Goal: Transaction & Acquisition: Purchase product/service

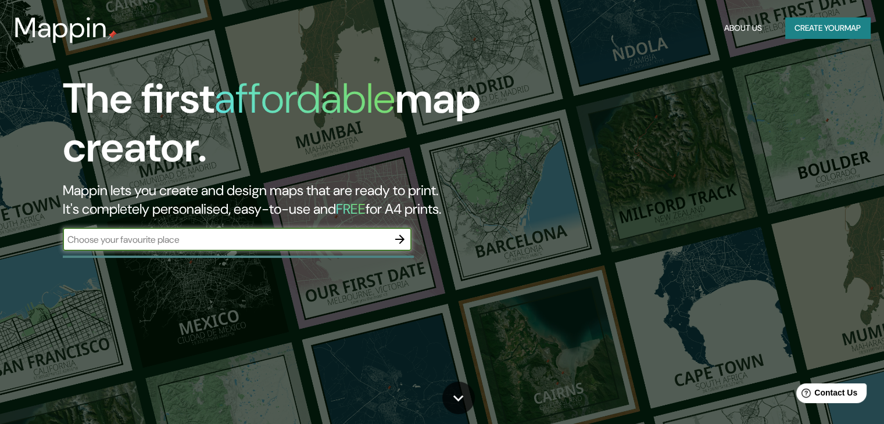
drag, startPoint x: 751, startPoint y: 1, endPoint x: 301, endPoint y: 245, distance: 511.9
click at [301, 245] on input "text" at bounding box center [226, 239] width 326 height 13
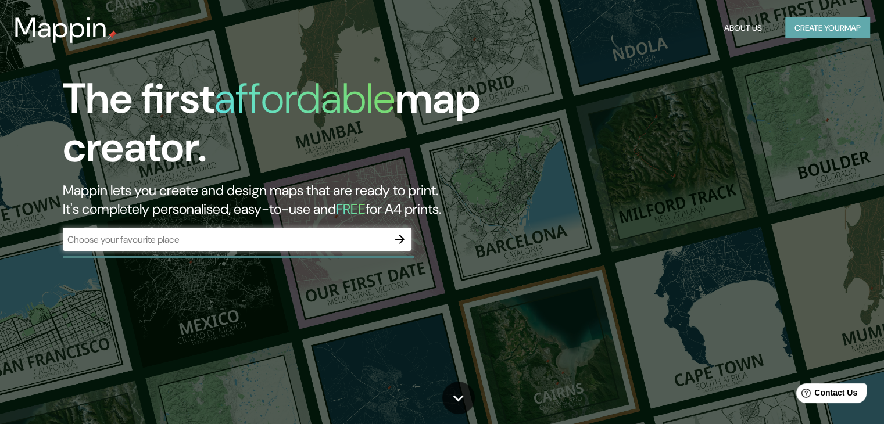
click at [835, 24] on button "Create your map" at bounding box center [827, 28] width 85 height 22
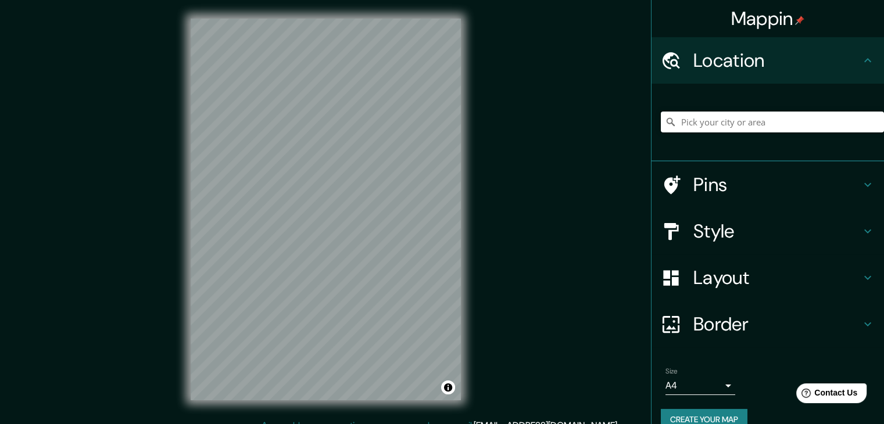
click at [756, 121] on input "Pick your city or area" at bounding box center [772, 122] width 223 height 21
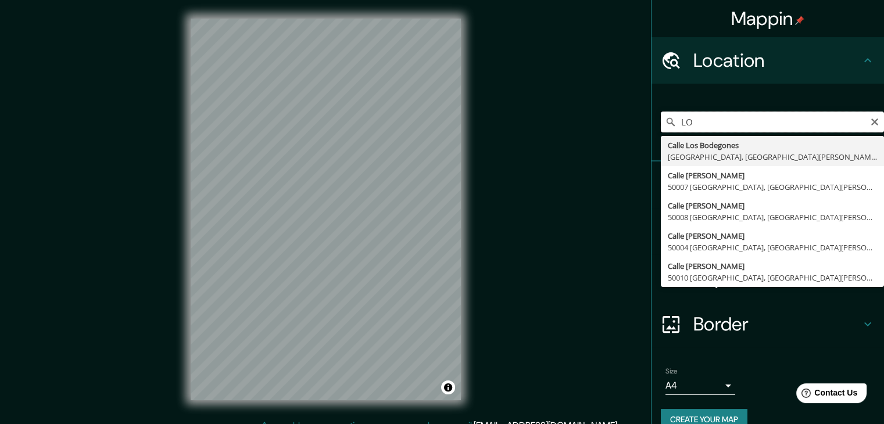
type input "L"
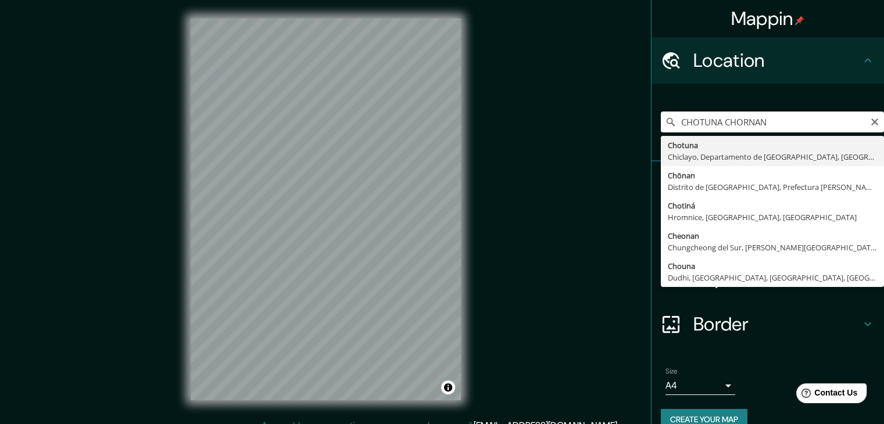
type input "Chotuna, [GEOGRAPHIC_DATA], [GEOGRAPHIC_DATA], [GEOGRAPHIC_DATA]"
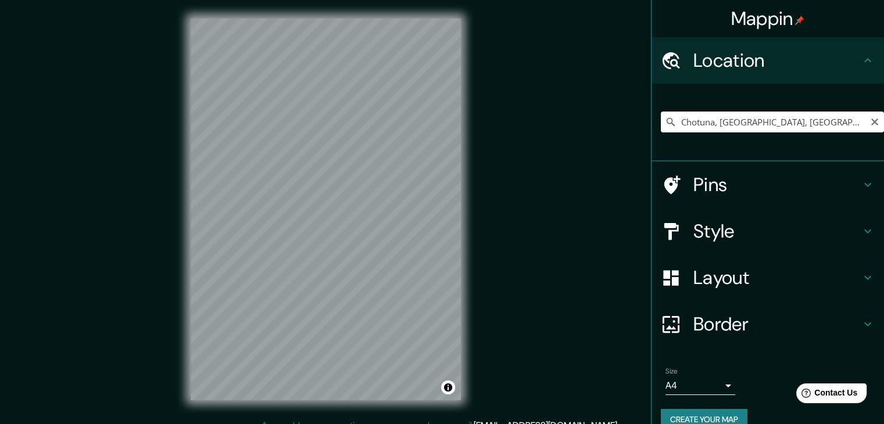
click at [814, 123] on input "Chotuna, [GEOGRAPHIC_DATA], [GEOGRAPHIC_DATA], [GEOGRAPHIC_DATA]" at bounding box center [772, 122] width 223 height 21
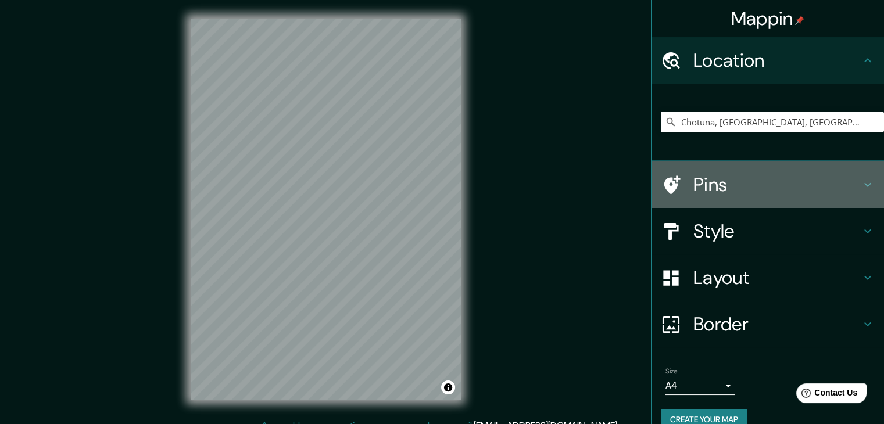
click at [810, 184] on h4 "Pins" at bounding box center [776, 184] width 167 height 23
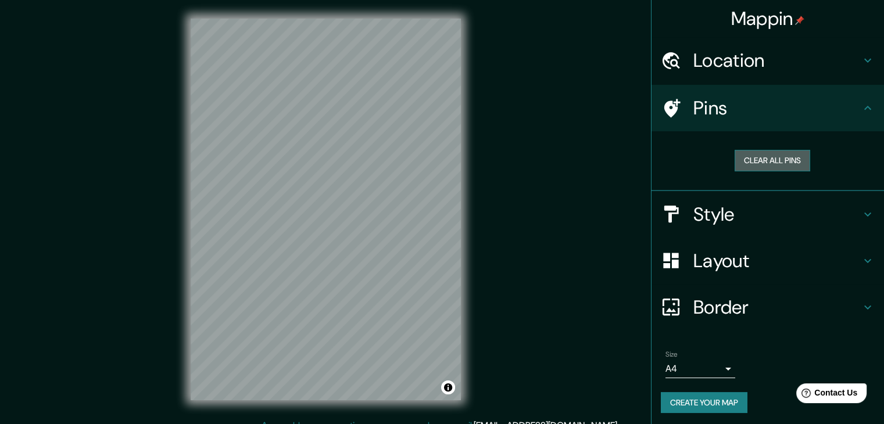
click at [781, 163] on button "Clear all pins" at bounding box center [773, 161] width 76 height 22
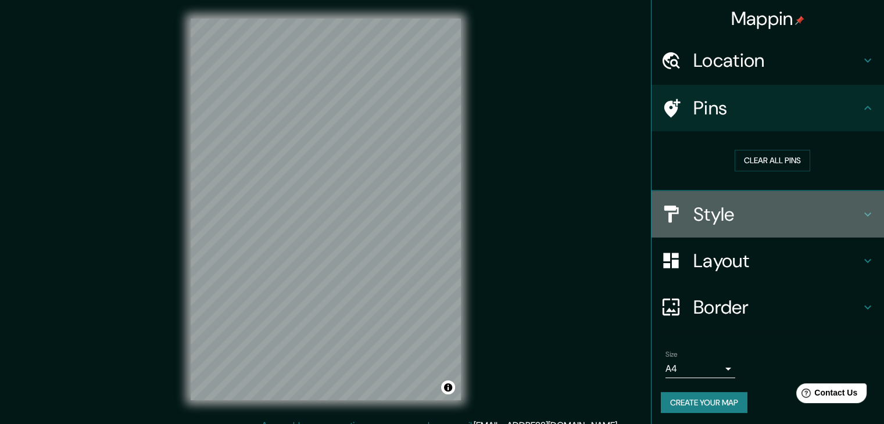
click at [757, 221] on h4 "Style" at bounding box center [776, 214] width 167 height 23
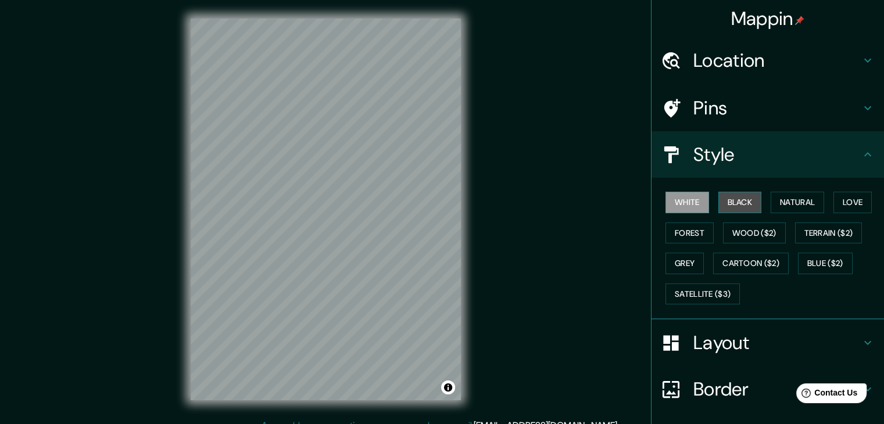
click at [731, 198] on button "Black" at bounding box center [740, 203] width 44 height 22
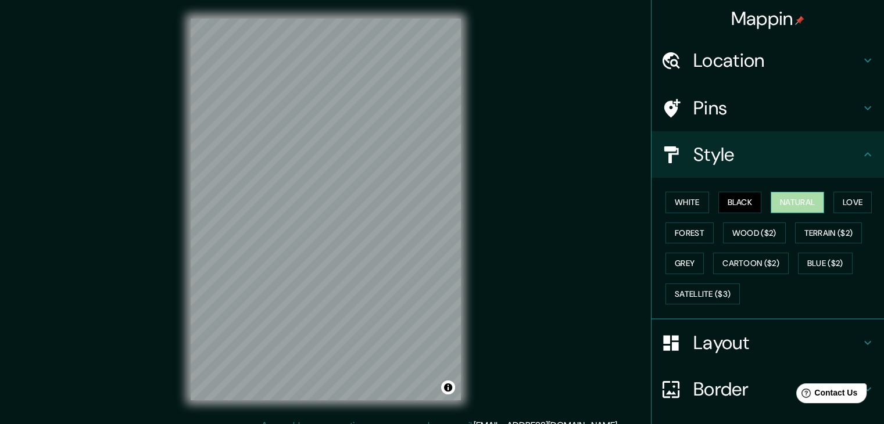
click at [776, 206] on button "Natural" at bounding box center [797, 203] width 53 height 22
click at [691, 232] on button "Forest" at bounding box center [690, 234] width 48 height 22
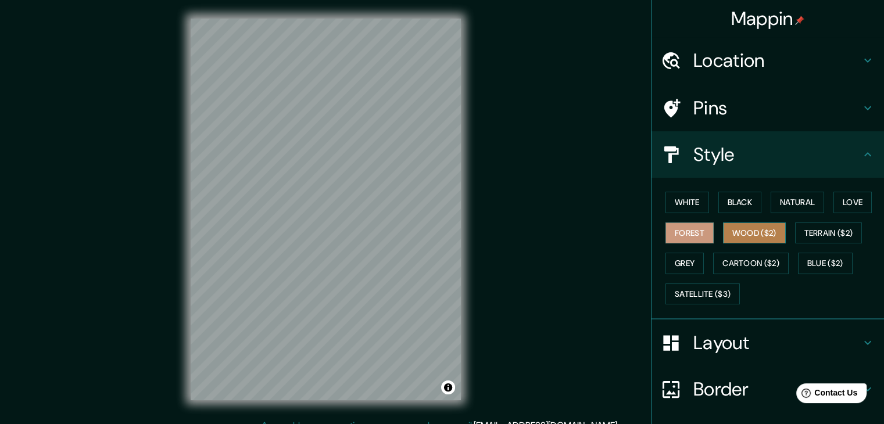
click at [723, 233] on button "Wood ($2)" at bounding box center [754, 234] width 63 height 22
click at [422, 208] on div "Mappin Location [GEOGRAPHIC_DATA], [GEOGRAPHIC_DATA], [GEOGRAPHIC_DATA], [GEOGR…" at bounding box center [442, 219] width 884 height 438
drag, startPoint x: 488, startPoint y: 195, endPoint x: 505, endPoint y: 199, distance: 16.9
click at [505, 199] on div "Mappin Location [GEOGRAPHIC_DATA], [GEOGRAPHIC_DATA], [GEOGRAPHIC_DATA], [GEOGR…" at bounding box center [442, 219] width 884 height 438
click at [571, 217] on div "Mappin Location [GEOGRAPHIC_DATA], [GEOGRAPHIC_DATA], [GEOGRAPHIC_DATA], [GEOGR…" at bounding box center [442, 219] width 884 height 438
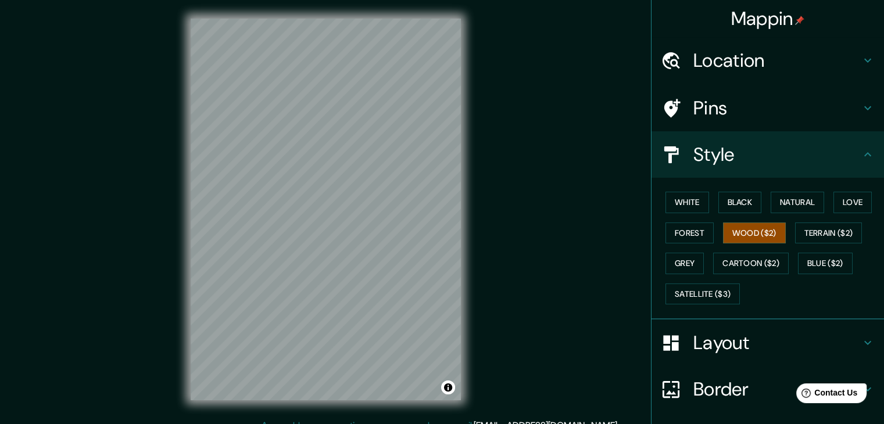
click at [600, 94] on div "Mappin Location [GEOGRAPHIC_DATA], [GEOGRAPHIC_DATA], [GEOGRAPHIC_DATA], [GEOGR…" at bounding box center [442, 219] width 884 height 438
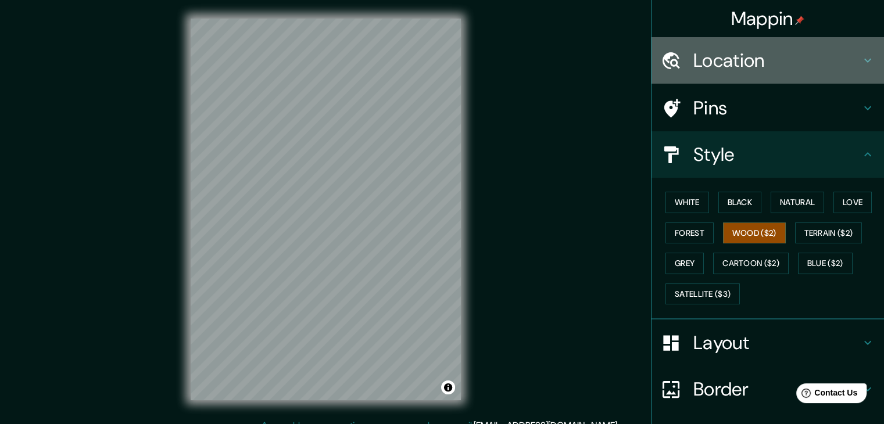
click at [800, 73] on div "Location" at bounding box center [768, 60] width 233 height 47
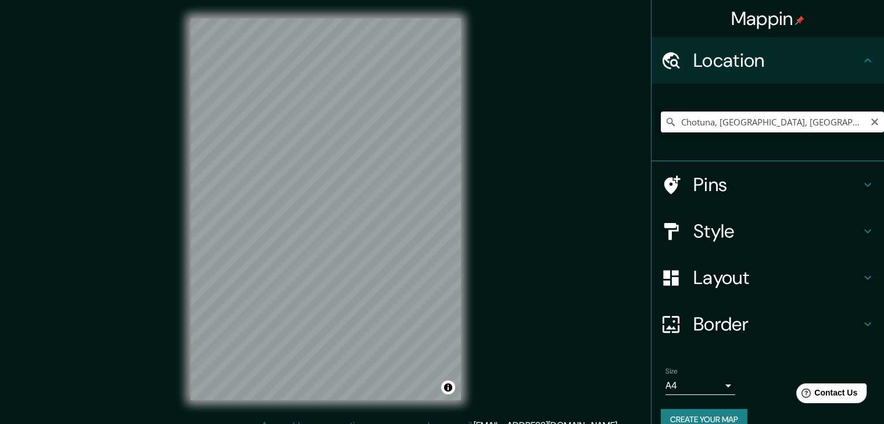
click at [788, 126] on input "Chotuna, [GEOGRAPHIC_DATA], [GEOGRAPHIC_DATA], [GEOGRAPHIC_DATA]" at bounding box center [772, 122] width 223 height 21
click at [870, 117] on icon "Clear" at bounding box center [874, 121] width 9 height 9
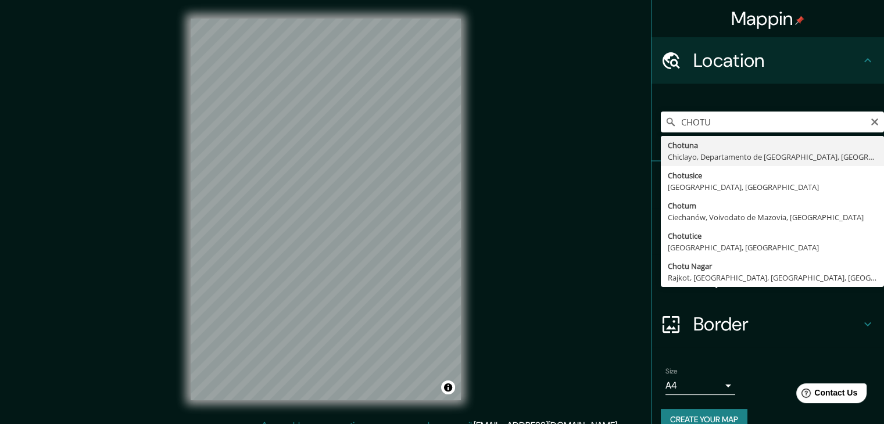
type input "Chotuna, [GEOGRAPHIC_DATA], [GEOGRAPHIC_DATA], [GEOGRAPHIC_DATA]"
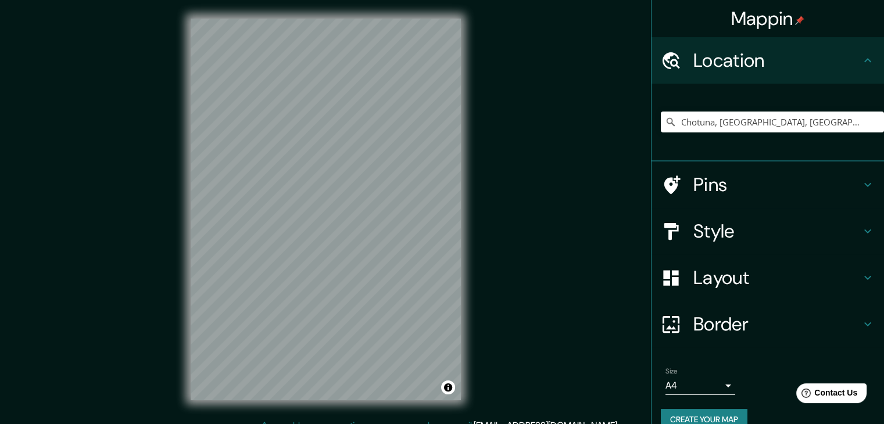
click at [276, 4] on div "© Mapbox © OpenStreetMap Improve this map" at bounding box center [325, 209] width 307 height 419
click at [377, 0] on html "Mappin Location [GEOGRAPHIC_DATA], [GEOGRAPHIC_DATA], [GEOGRAPHIC_DATA], [GEOGR…" at bounding box center [442, 212] width 884 height 424
drag, startPoint x: 845, startPoint y: 104, endPoint x: 848, endPoint y: 117, distance: 13.1
click at [848, 117] on div "Chotuna, [GEOGRAPHIC_DATA], [GEOGRAPHIC_DATA], [GEOGRAPHIC_DATA]" at bounding box center [772, 122] width 223 height 58
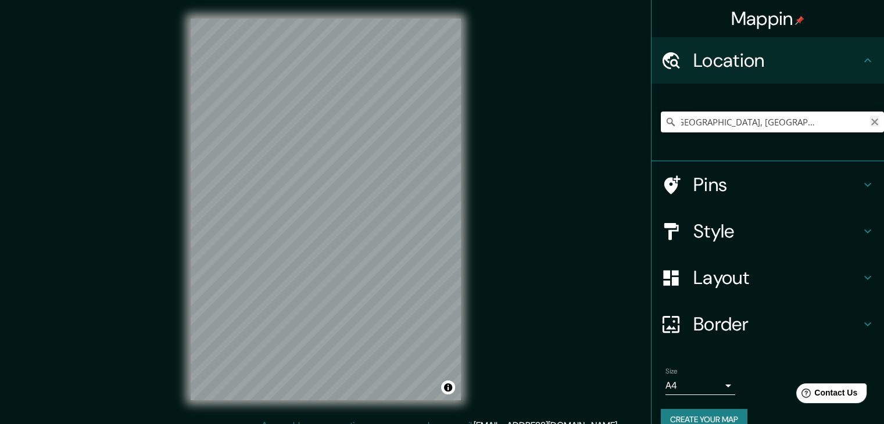
drag, startPoint x: 848, startPoint y: 117, endPoint x: 863, endPoint y: 119, distance: 14.7
click at [863, 119] on div "Chotuna, [GEOGRAPHIC_DATA], [GEOGRAPHIC_DATA], [GEOGRAPHIC_DATA]" at bounding box center [772, 122] width 223 height 21
click at [871, 119] on icon "Clear" at bounding box center [874, 122] width 7 height 7
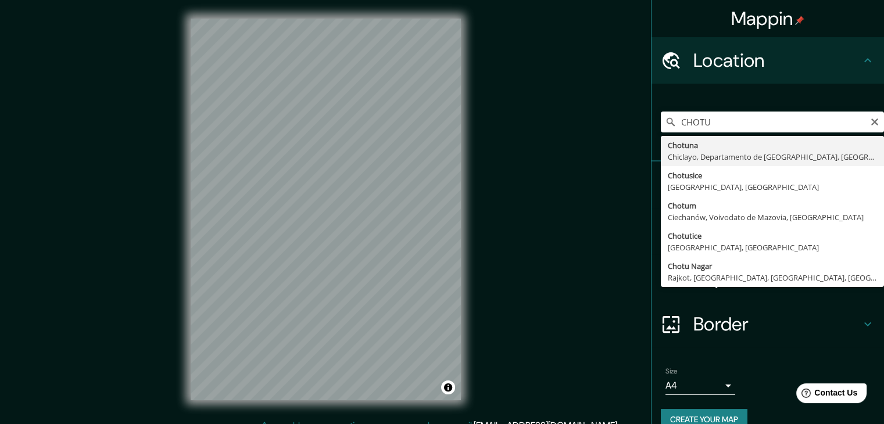
type input "Chotuna, [GEOGRAPHIC_DATA], [GEOGRAPHIC_DATA], [GEOGRAPHIC_DATA]"
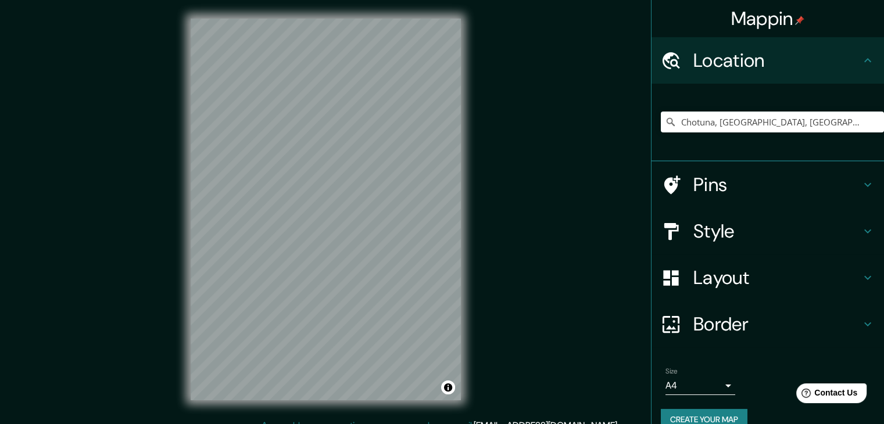
click at [793, 245] on div "Style" at bounding box center [768, 231] width 233 height 47
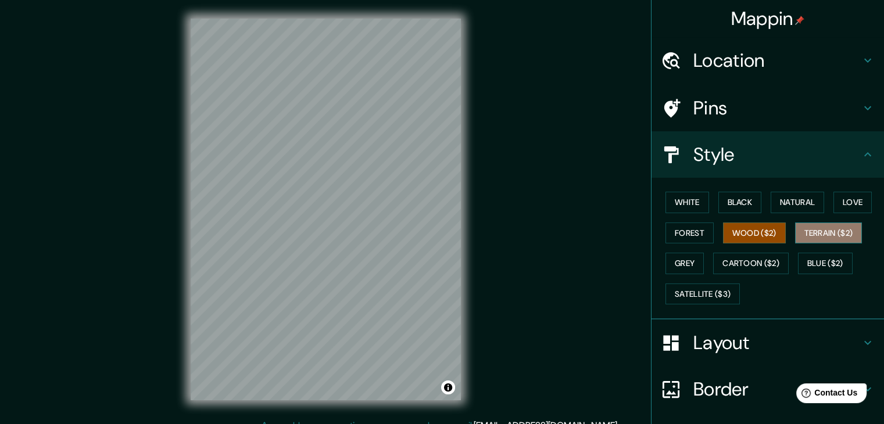
click at [807, 233] on button "Terrain ($2)" at bounding box center [828, 234] width 67 height 22
click at [686, 264] on button "Grey" at bounding box center [685, 264] width 38 height 22
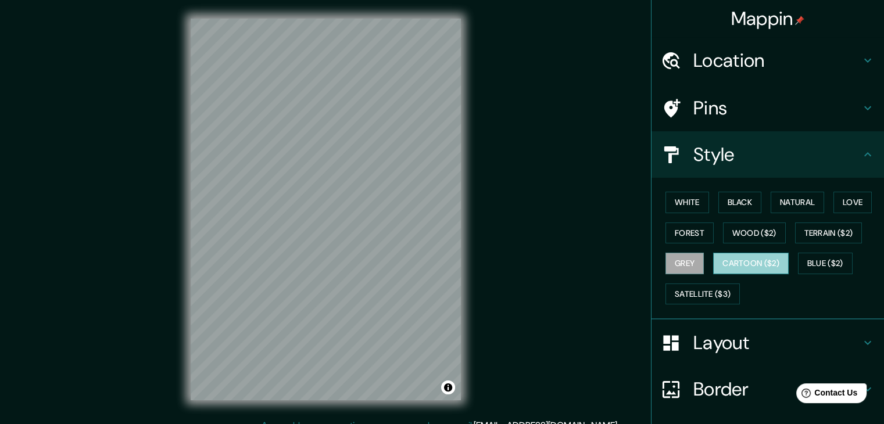
click at [726, 259] on button "Cartoon ($2)" at bounding box center [751, 264] width 76 height 22
click at [809, 265] on button "Blue ($2)" at bounding box center [825, 264] width 55 height 22
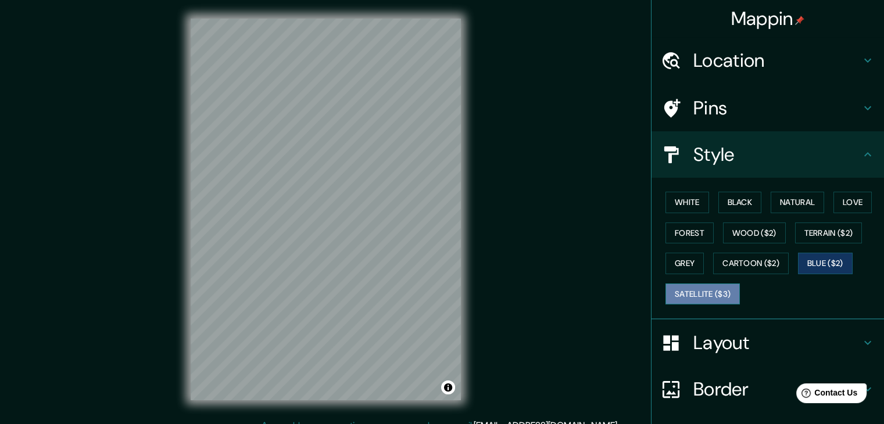
click at [706, 292] on button "Satellite ($3)" at bounding box center [703, 295] width 74 height 22
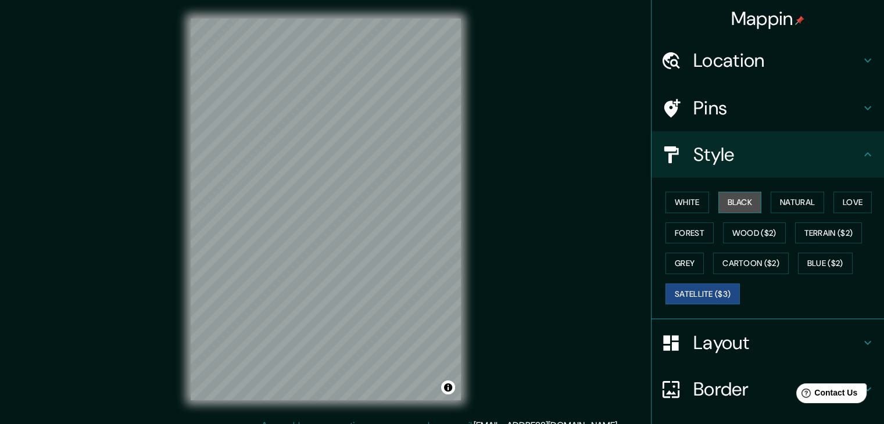
click at [735, 210] on button "Black" at bounding box center [740, 203] width 44 height 22
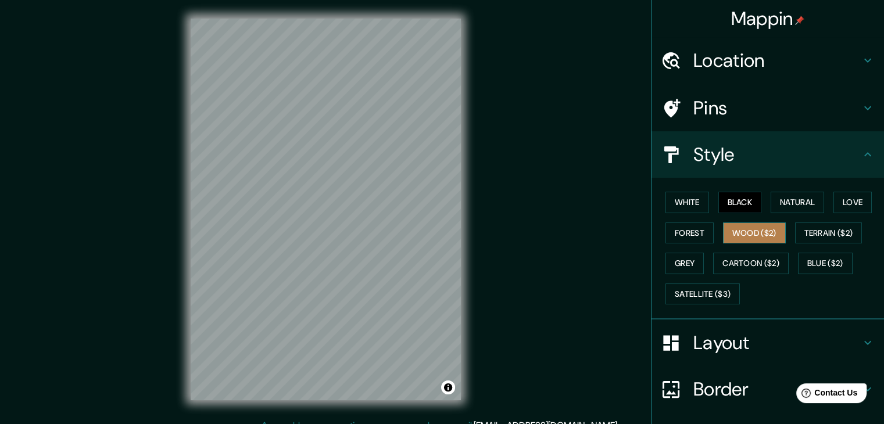
click at [737, 235] on button "Wood ($2)" at bounding box center [754, 234] width 63 height 22
click at [735, 196] on button "Black" at bounding box center [740, 203] width 44 height 22
click at [689, 229] on button "Forest" at bounding box center [690, 234] width 48 height 22
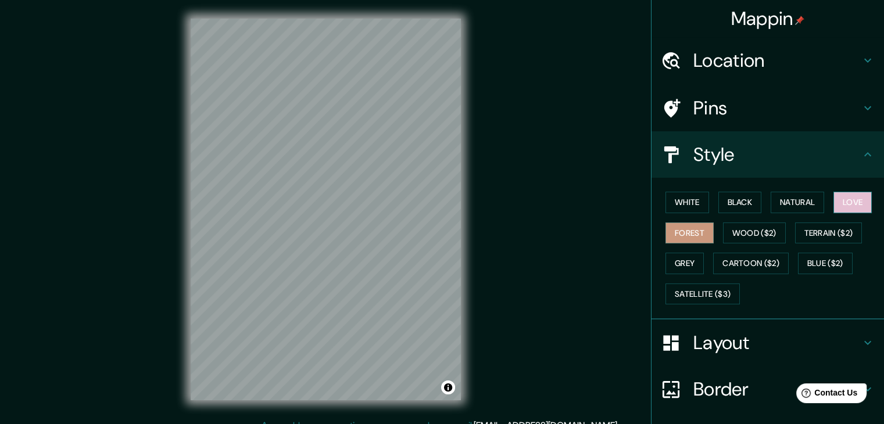
click at [841, 202] on button "Love" at bounding box center [853, 203] width 38 height 22
click at [818, 201] on button "Natural" at bounding box center [797, 203] width 53 height 22
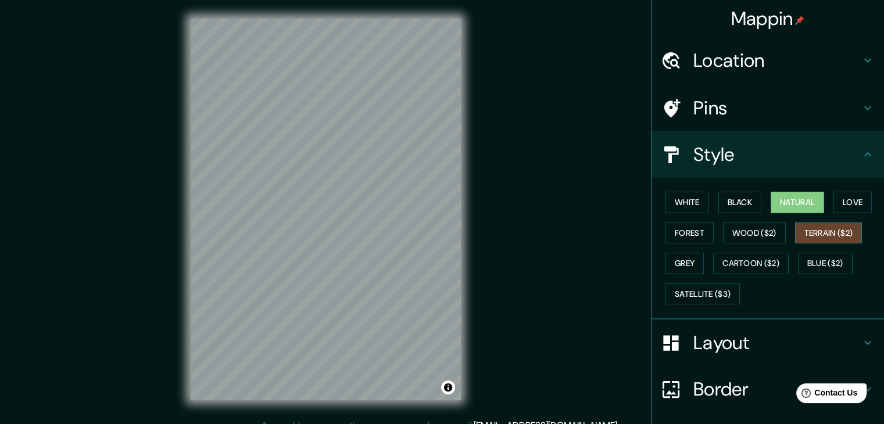
drag, startPoint x: 774, startPoint y: 227, endPoint x: 814, endPoint y: 230, distance: 39.6
click at [814, 230] on div "White Black Natural Love Forest Wood ($2) Terrain ($2) Grey Cartoon ($2) Blue (…" at bounding box center [772, 248] width 223 height 122
click at [814, 230] on button "Terrain ($2)" at bounding box center [828, 234] width 67 height 22
drag, startPoint x: 706, startPoint y: 197, endPoint x: 721, endPoint y: 200, distance: 15.4
click at [721, 200] on div "White Black Natural Love Forest Wood ($2) Terrain ($2) Grey Cartoon ($2) Blue (…" at bounding box center [772, 248] width 223 height 122
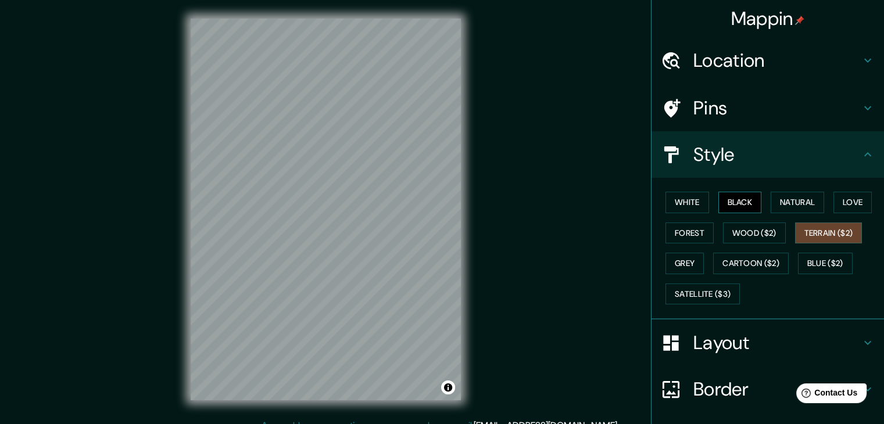
click at [721, 200] on button "Black" at bounding box center [740, 203] width 44 height 22
click at [678, 195] on button "White" at bounding box center [688, 203] width 44 height 22
drag, startPoint x: 704, startPoint y: 197, endPoint x: 735, endPoint y: 210, distance: 33.4
click at [735, 210] on div "White Black Natural Love Forest Wood ($2) Terrain ($2) Grey Cartoon ($2) Blue (…" at bounding box center [772, 248] width 223 height 122
click at [719, 200] on button "Black" at bounding box center [740, 203] width 44 height 22
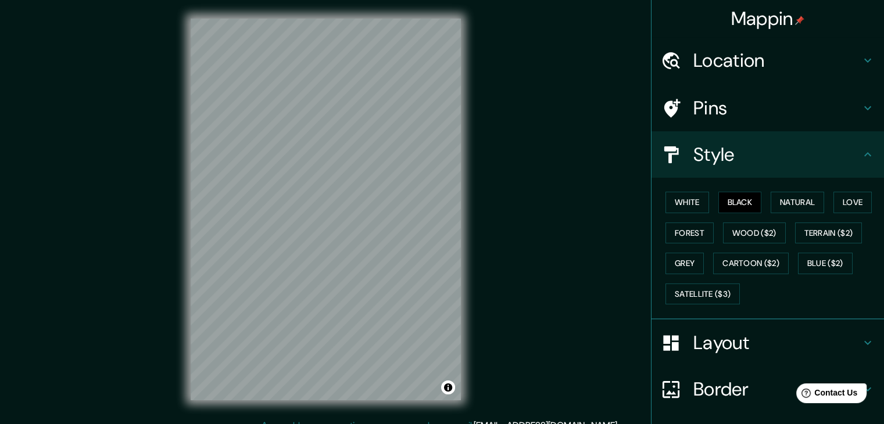
click at [517, 294] on div "Mappin Location [GEOGRAPHIC_DATA], [GEOGRAPHIC_DATA], [GEOGRAPHIC_DATA], [GEOGR…" at bounding box center [442, 219] width 884 height 438
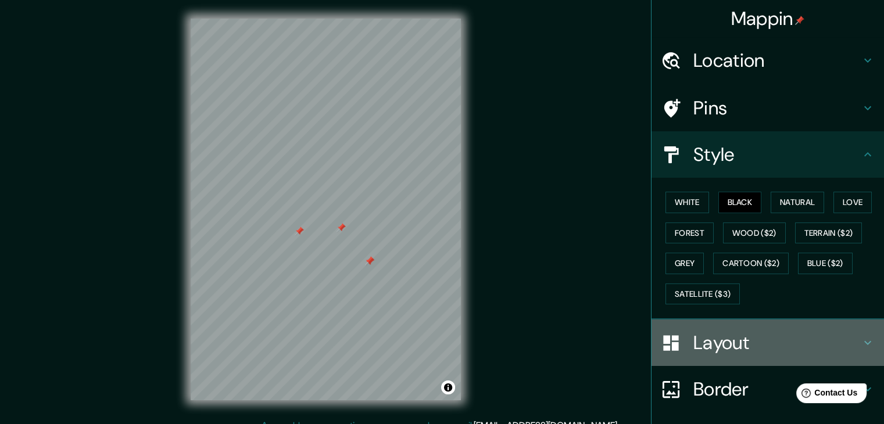
click at [850, 335] on h4 "Layout" at bounding box center [776, 342] width 167 height 23
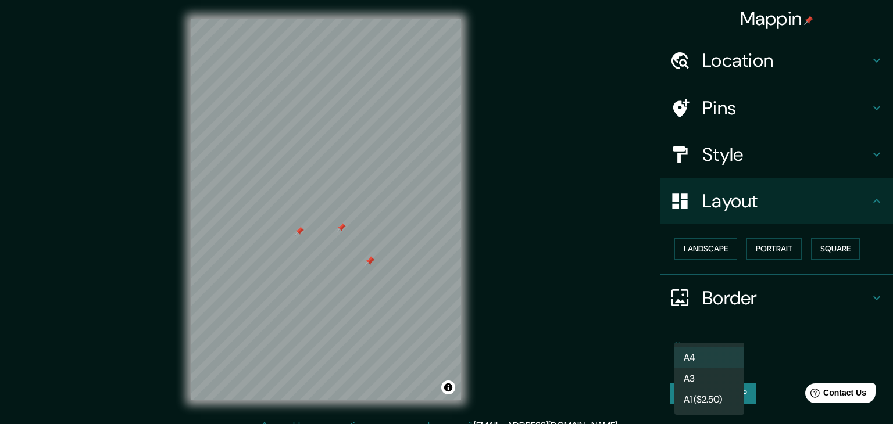
click at [734, 351] on body "Mappin Location Chotuna, Chiclayo, Departamento de Lambayeque, Perú Pins Style …" at bounding box center [446, 212] width 893 height 424
click at [624, 349] on div at bounding box center [446, 212] width 893 height 424
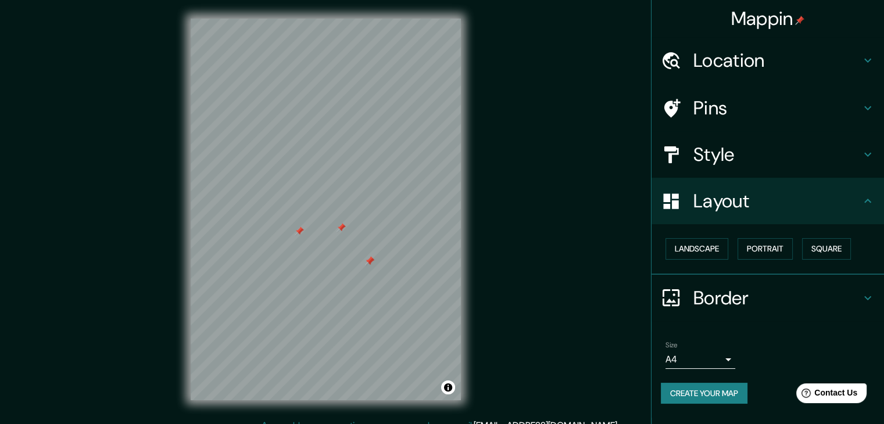
click at [713, 399] on div "Size A4 single Create your map" at bounding box center [768, 375] width 214 height 77
click at [713, 399] on button "Create your map" at bounding box center [704, 394] width 87 height 22
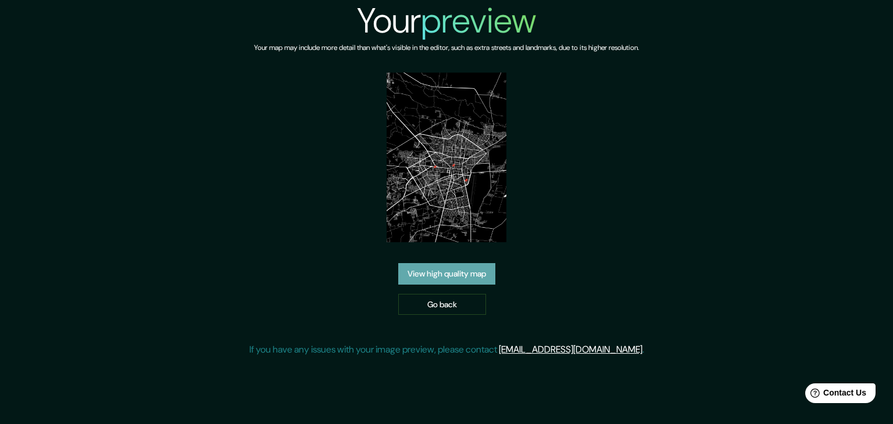
click at [455, 274] on link "View high quality map" at bounding box center [446, 274] width 97 height 22
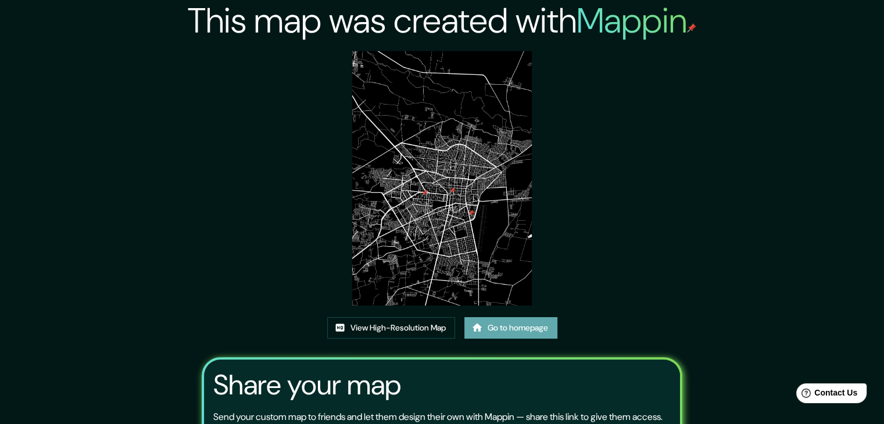
click at [491, 328] on link "Go to homepage" at bounding box center [510, 328] width 93 height 22
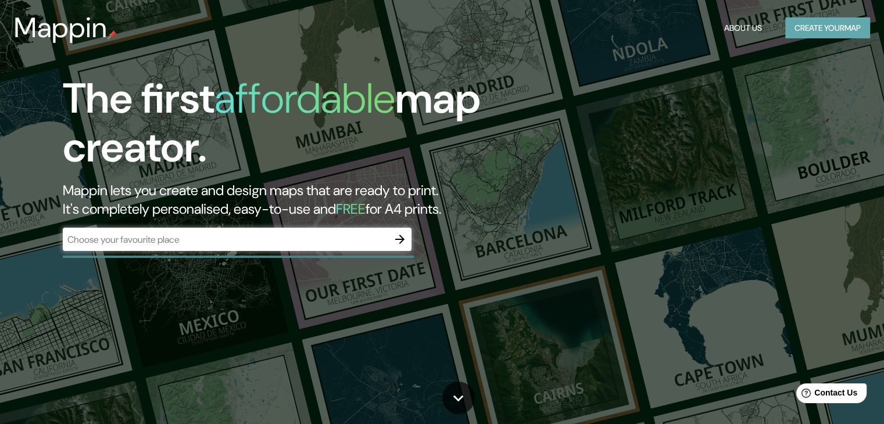
click at [839, 33] on button "Create your map" at bounding box center [827, 28] width 85 height 22
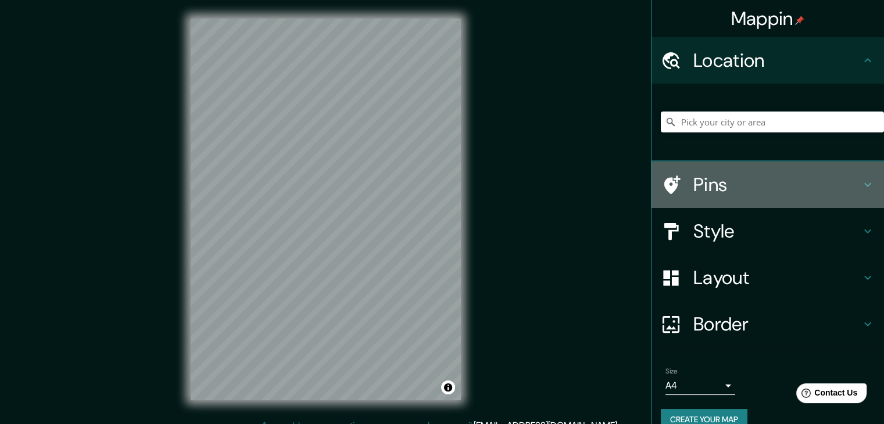
click at [734, 183] on h4 "Pins" at bounding box center [776, 184] width 167 height 23
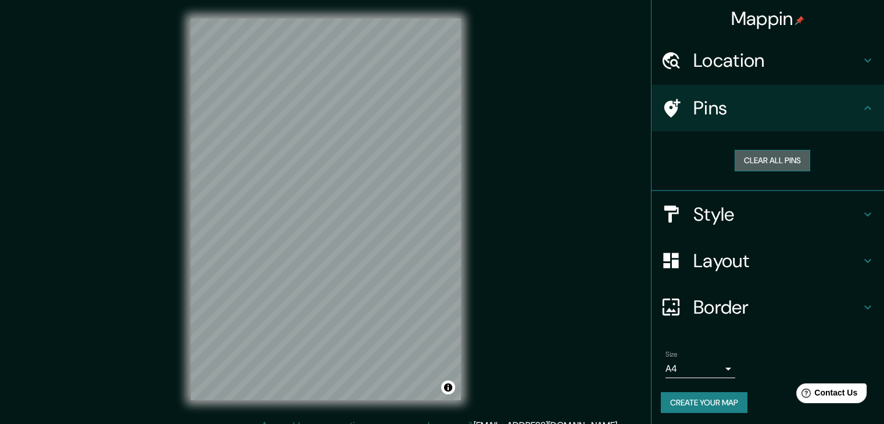
click at [755, 163] on button "Clear all pins" at bounding box center [773, 161] width 76 height 22
click at [756, 162] on button "Clear all pins" at bounding box center [773, 161] width 76 height 22
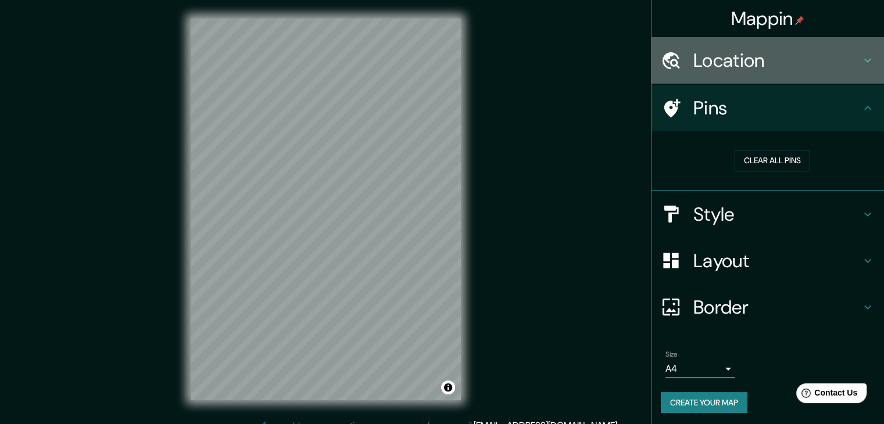
click at [751, 50] on h4 "Location" at bounding box center [776, 60] width 167 height 23
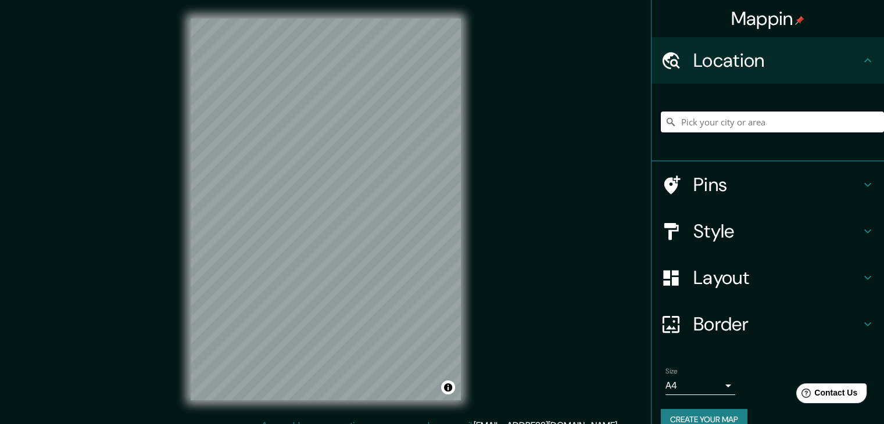
click at [721, 126] on input "Pick your city or area" at bounding box center [772, 122] width 223 height 21
click at [756, 119] on input "Chiclayo, Departamento de [GEOGRAPHIC_DATA], [GEOGRAPHIC_DATA]" at bounding box center [772, 122] width 223 height 21
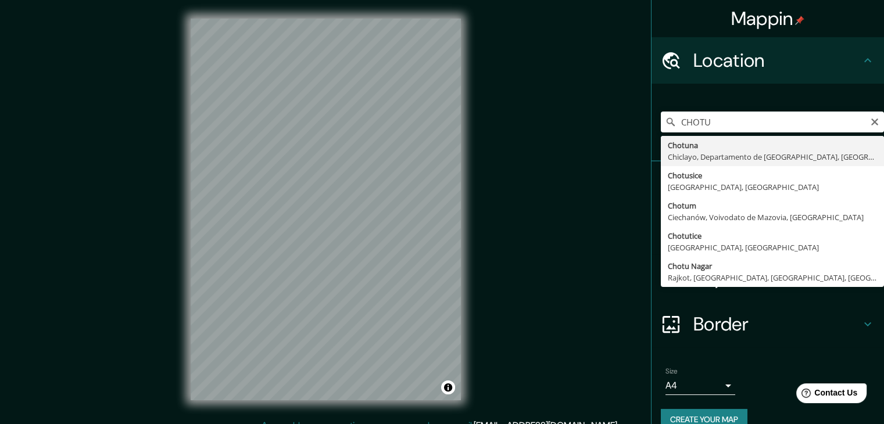
type input "Chotuna, [GEOGRAPHIC_DATA], [GEOGRAPHIC_DATA], [GEOGRAPHIC_DATA]"
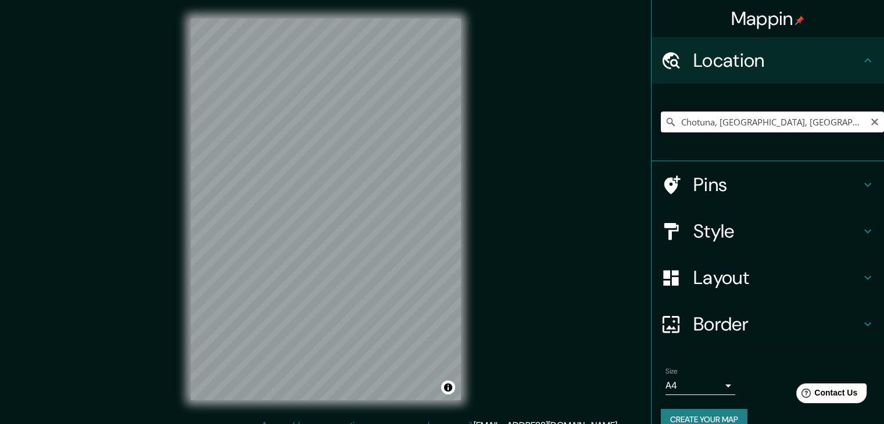
click at [752, 126] on input "Chotuna, [GEOGRAPHIC_DATA], [GEOGRAPHIC_DATA], [GEOGRAPHIC_DATA]" at bounding box center [772, 122] width 223 height 21
click at [871, 123] on icon "Clear" at bounding box center [874, 122] width 7 height 7
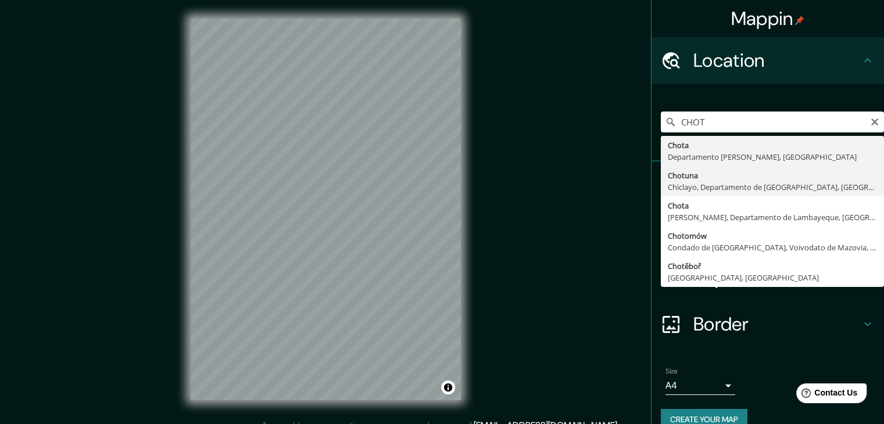
type input "Chotuna, [GEOGRAPHIC_DATA], [GEOGRAPHIC_DATA], [GEOGRAPHIC_DATA]"
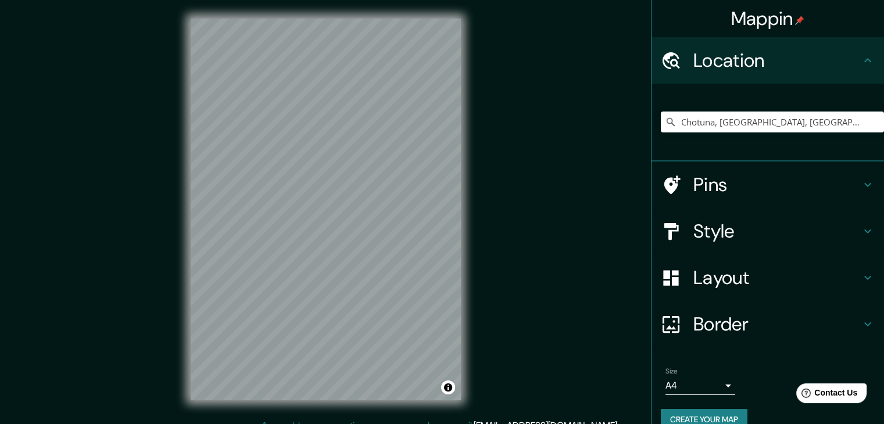
click at [561, 214] on div "Mappin Location [GEOGRAPHIC_DATA], [GEOGRAPHIC_DATA], [GEOGRAPHIC_DATA], [GEOGR…" at bounding box center [442, 219] width 884 height 438
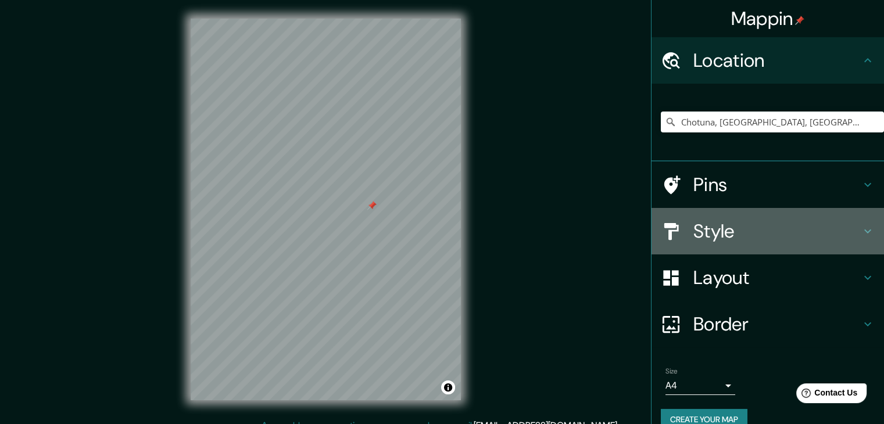
click at [705, 231] on h4 "Style" at bounding box center [776, 231] width 167 height 23
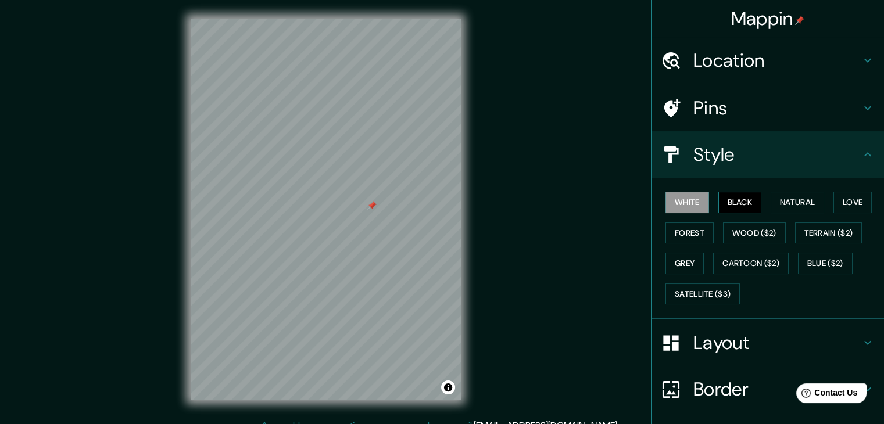
click at [735, 206] on button "Black" at bounding box center [740, 203] width 44 height 22
click at [686, 195] on button "White" at bounding box center [688, 203] width 44 height 22
click at [617, 191] on div "Mappin Location [GEOGRAPHIC_DATA], [GEOGRAPHIC_DATA], [GEOGRAPHIC_DATA], [GEOGR…" at bounding box center [442, 219] width 884 height 438
click at [766, 60] on h4 "Location" at bounding box center [776, 60] width 167 height 23
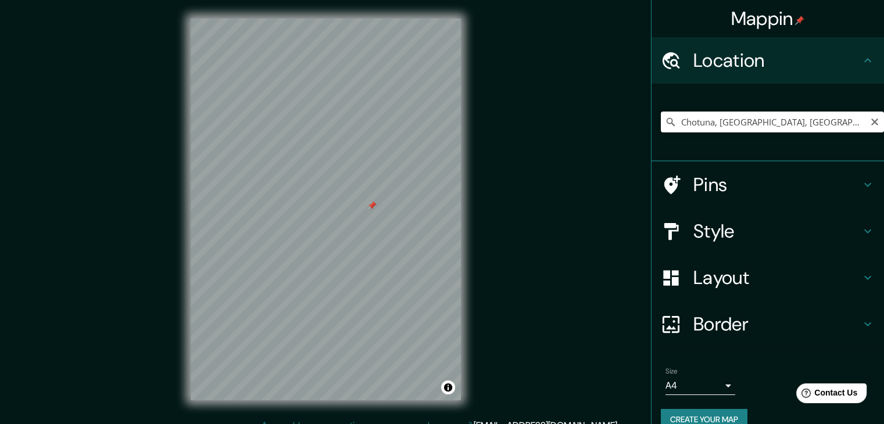
scroll to position [0, 45]
drag, startPoint x: 854, startPoint y: 126, endPoint x: 862, endPoint y: 110, distance: 17.4
click at [862, 110] on div "Chotuna, [GEOGRAPHIC_DATA], [GEOGRAPHIC_DATA], [GEOGRAPHIC_DATA]" at bounding box center [772, 122] width 223 height 58
click at [871, 120] on icon "Clear" at bounding box center [874, 122] width 7 height 7
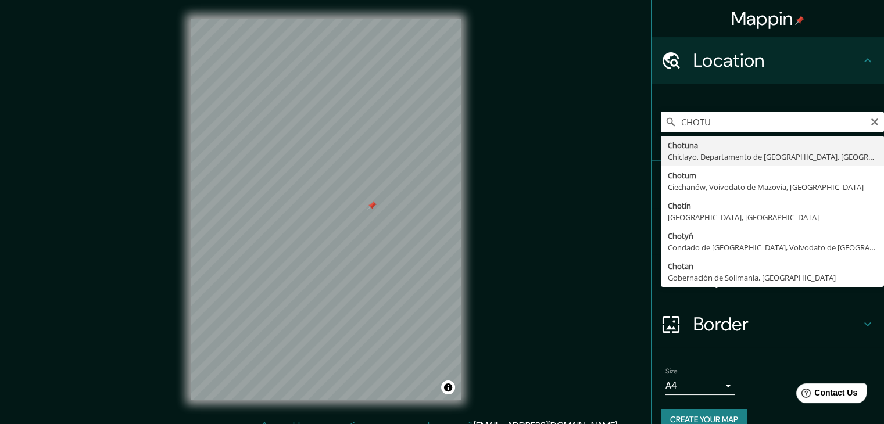
type input "Chotuna, [GEOGRAPHIC_DATA], [GEOGRAPHIC_DATA], [GEOGRAPHIC_DATA]"
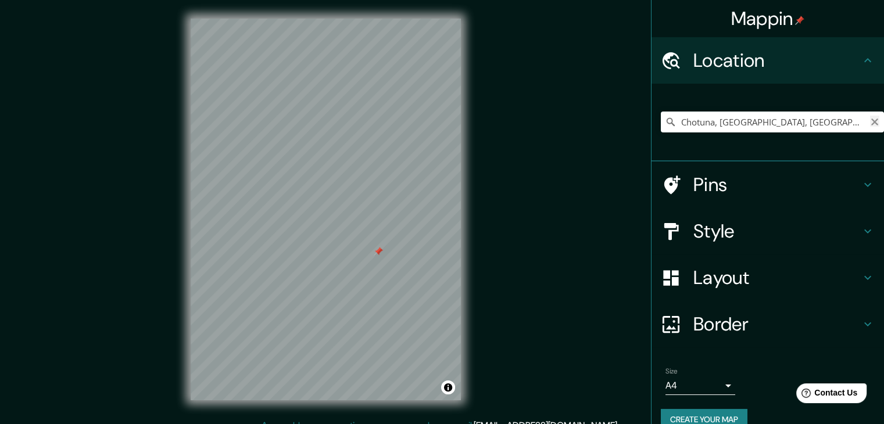
click at [870, 126] on icon "Clear" at bounding box center [874, 121] width 9 height 9
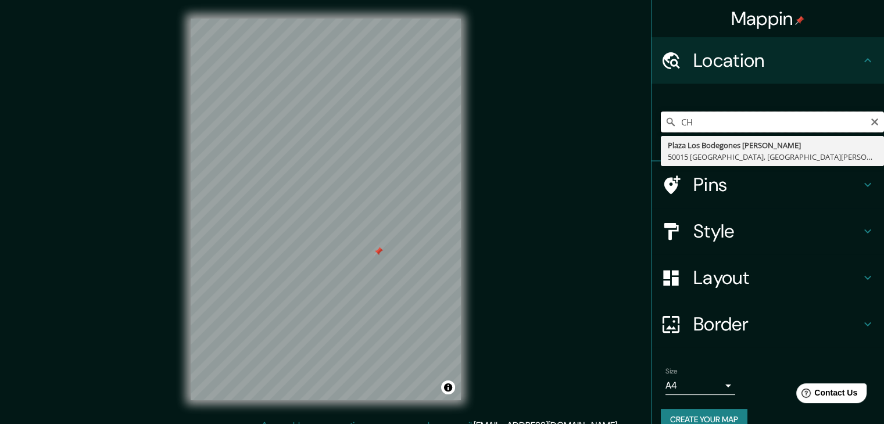
type input "C"
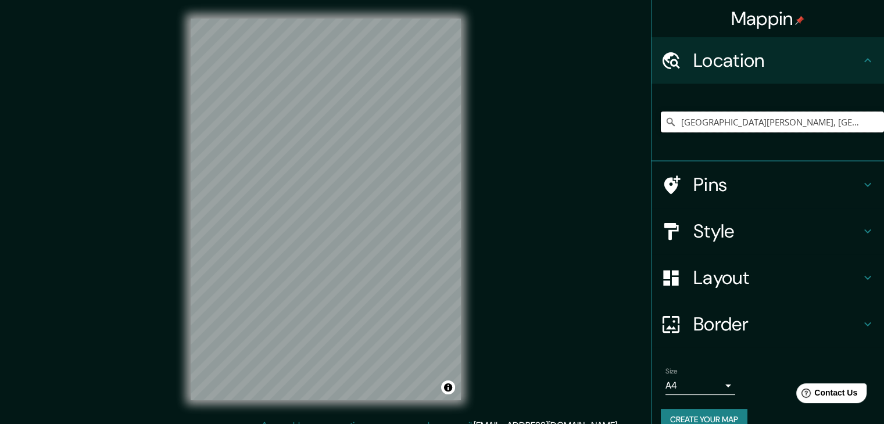
drag, startPoint x: 709, startPoint y: 120, endPoint x: 656, endPoint y: 135, distance: 55.7
click at [661, 135] on div "[GEOGRAPHIC_DATA][PERSON_NAME], [GEOGRAPHIC_DATA], [GEOGRAPHIC_DATA]" at bounding box center [772, 122] width 223 height 58
click at [674, 120] on input "[GEOGRAPHIC_DATA][PERSON_NAME], [GEOGRAPHIC_DATA], [GEOGRAPHIC_DATA]" at bounding box center [772, 122] width 223 height 21
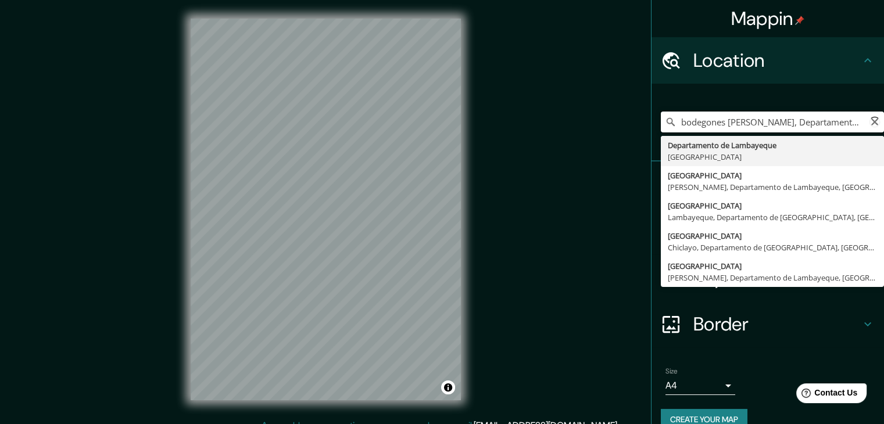
type input "[GEOGRAPHIC_DATA][PERSON_NAME], [GEOGRAPHIC_DATA], [GEOGRAPHIC_DATA]"
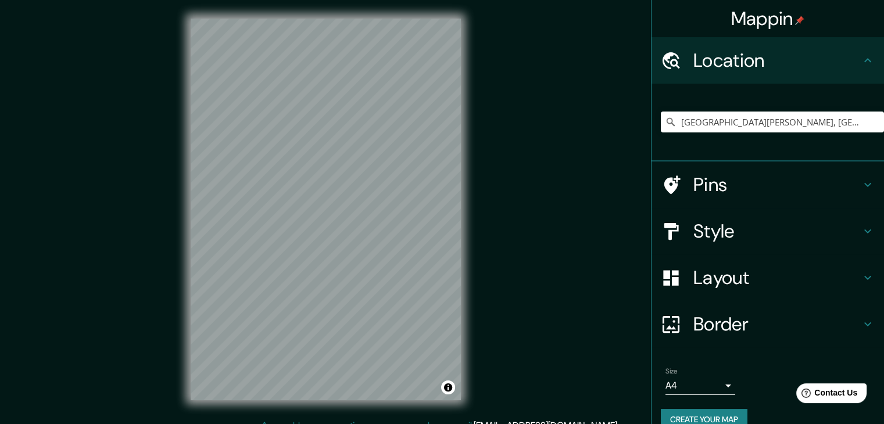
click at [791, 184] on h4 "Pins" at bounding box center [776, 184] width 167 height 23
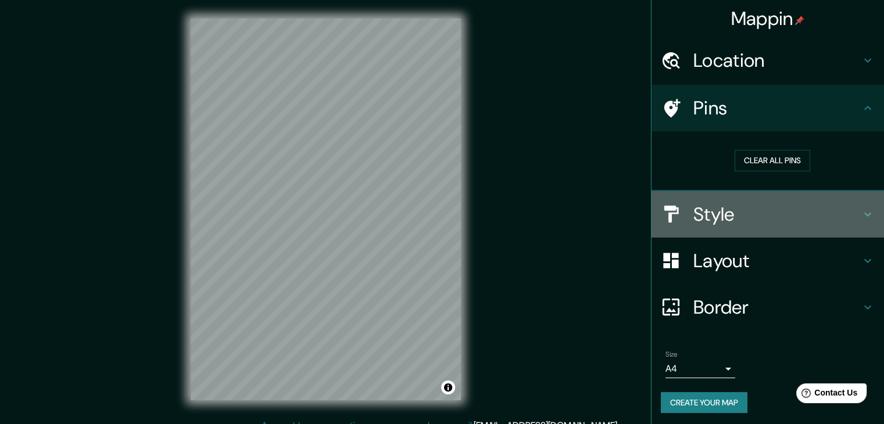
click at [711, 219] on h4 "Style" at bounding box center [776, 214] width 167 height 23
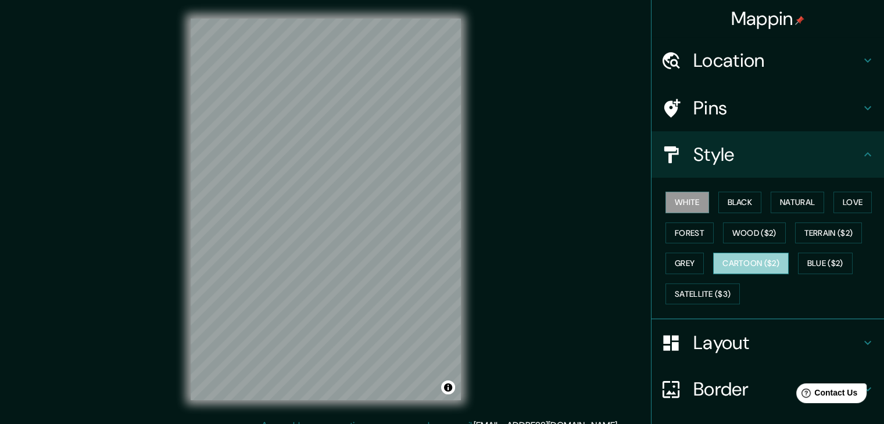
click at [738, 266] on button "Cartoon ($2)" at bounding box center [751, 264] width 76 height 22
click at [128, 284] on div "Mappin Location [GEOGRAPHIC_DATA][PERSON_NAME], [GEOGRAPHIC_DATA], [GEOGRAPHIC_…" at bounding box center [442, 219] width 884 height 438
click at [134, 424] on html "Mappin Location [GEOGRAPHIC_DATA][PERSON_NAME], [GEOGRAPHIC_DATA], [GEOGRAPHIC_…" at bounding box center [442, 212] width 884 height 424
click at [275, 423] on div "Mappin Location [GEOGRAPHIC_DATA][PERSON_NAME], [GEOGRAPHIC_DATA], [GEOGRAPHIC_…" at bounding box center [442, 219] width 884 height 438
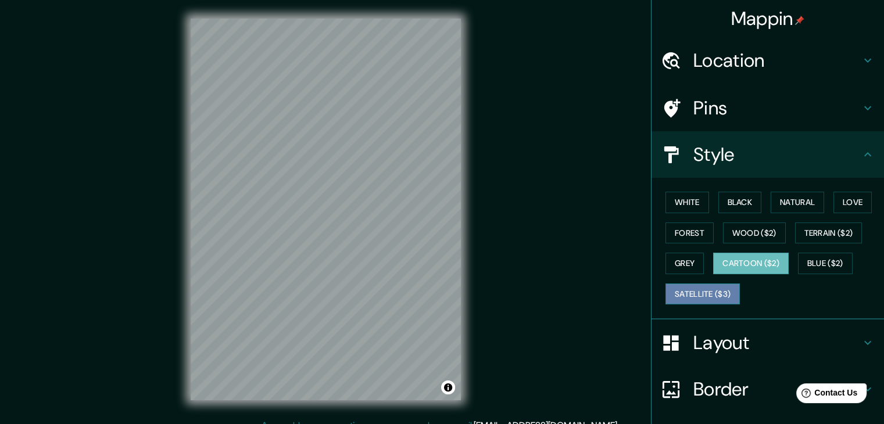
click at [703, 296] on button "Satellite ($3)" at bounding box center [703, 295] width 74 height 22
click at [364, 424] on html "Mappin Location [GEOGRAPHIC_DATA][PERSON_NAME], [GEOGRAPHIC_DATA], [GEOGRAPHIC_…" at bounding box center [442, 212] width 884 height 424
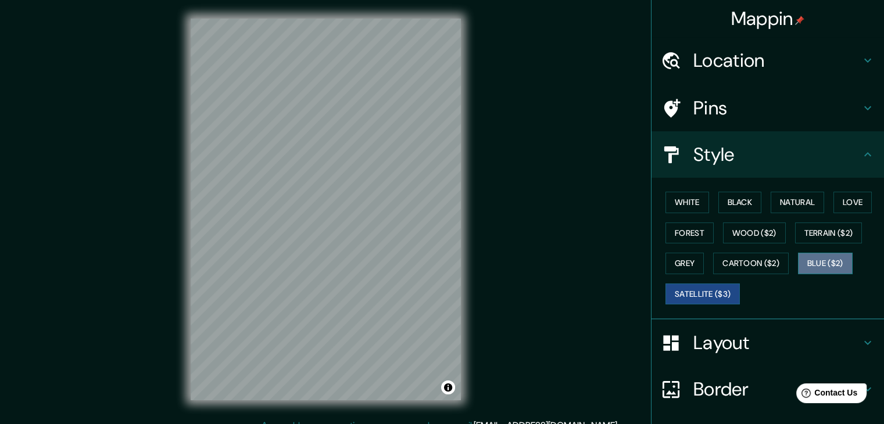
click at [807, 263] on button "Blue ($2)" at bounding box center [825, 264] width 55 height 22
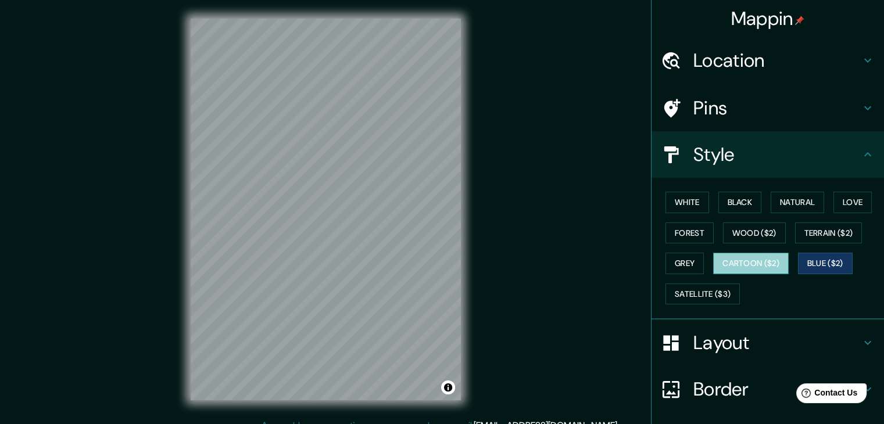
click at [770, 259] on button "Cartoon ($2)" at bounding box center [751, 264] width 76 height 22
click at [538, 220] on div "Mappin Location [GEOGRAPHIC_DATA][PERSON_NAME], [GEOGRAPHIC_DATA], [GEOGRAPHIC_…" at bounding box center [442, 219] width 884 height 438
click at [319, 1] on div "© Mapbox © OpenStreetMap Improve this map" at bounding box center [325, 209] width 307 height 419
click at [90, 165] on div "Mappin Location [GEOGRAPHIC_DATA][PERSON_NAME], [GEOGRAPHIC_DATA], [GEOGRAPHIC_…" at bounding box center [442, 219] width 884 height 438
click at [336, 424] on html "Mappin Location [GEOGRAPHIC_DATA][PERSON_NAME], [GEOGRAPHIC_DATA], [GEOGRAPHIC_…" at bounding box center [442, 212] width 884 height 424
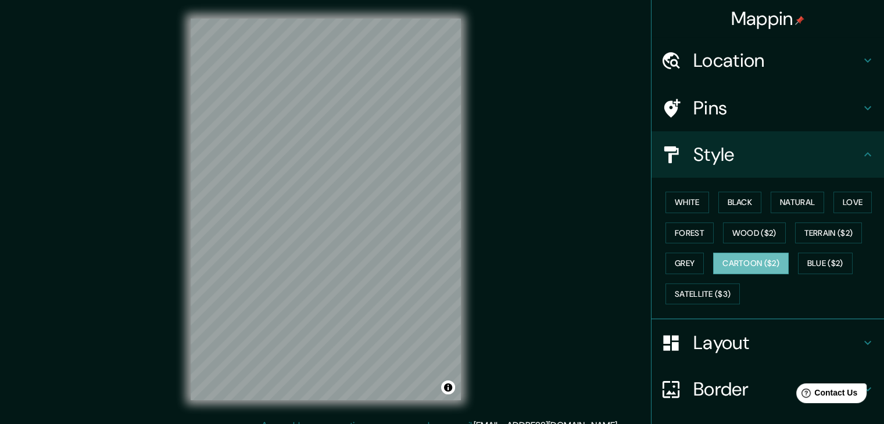
click at [153, 240] on div "Mappin Location [GEOGRAPHIC_DATA][PERSON_NAME], [GEOGRAPHIC_DATA], [GEOGRAPHIC_…" at bounding box center [442, 219] width 884 height 438
click at [480, 397] on div "Mappin Location [GEOGRAPHIC_DATA][PERSON_NAME], [GEOGRAPHIC_DATA], [GEOGRAPHIC_…" at bounding box center [442, 219] width 884 height 438
click at [344, 424] on html "Mappin Location [GEOGRAPHIC_DATA][PERSON_NAME], [GEOGRAPHIC_DATA], [GEOGRAPHIC_…" at bounding box center [442, 212] width 884 height 424
click at [189, 424] on html "Mappin Location [GEOGRAPHIC_DATA][PERSON_NAME], [GEOGRAPHIC_DATA], [GEOGRAPHIC_…" at bounding box center [442, 212] width 884 height 424
click at [471, 30] on div "© Mapbox © OpenStreetMap Improve this map" at bounding box center [325, 209] width 307 height 419
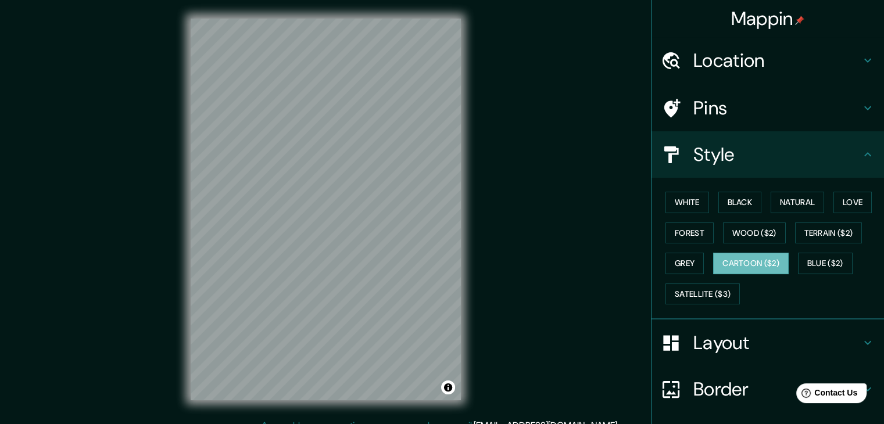
click at [544, 286] on div "Mappin Location [GEOGRAPHIC_DATA][PERSON_NAME], [GEOGRAPHIC_DATA], [GEOGRAPHIC_…" at bounding box center [442, 219] width 884 height 438
click at [142, 395] on div "Mappin Location [GEOGRAPHIC_DATA][PERSON_NAME], [GEOGRAPHIC_DATA], [GEOGRAPHIC_…" at bounding box center [442, 219] width 884 height 438
click at [0, 400] on div "Mappin Location [GEOGRAPHIC_DATA][PERSON_NAME], [GEOGRAPHIC_DATA], [GEOGRAPHIC_…" at bounding box center [442, 219] width 884 height 438
click at [0, 424] on html "Mappin Location [GEOGRAPHIC_DATA][PERSON_NAME], [GEOGRAPHIC_DATA], [GEOGRAPHIC_…" at bounding box center [442, 212] width 884 height 424
click at [75, 424] on html "Mappin Location [GEOGRAPHIC_DATA][PERSON_NAME], [GEOGRAPHIC_DATA], [GEOGRAPHIC_…" at bounding box center [442, 212] width 884 height 424
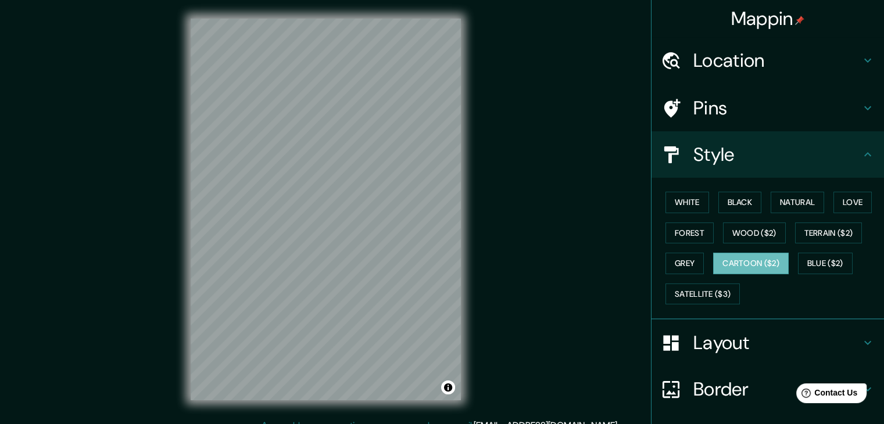
click at [778, 68] on h4 "Location" at bounding box center [776, 60] width 167 height 23
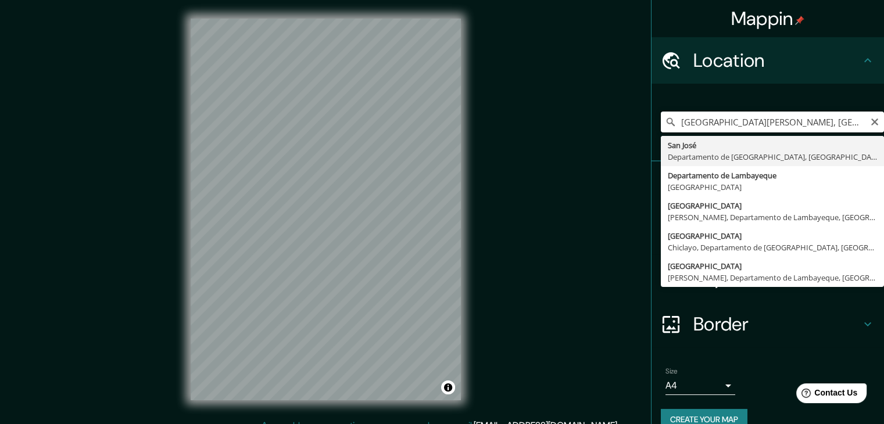
click at [871, 124] on input "[GEOGRAPHIC_DATA][PERSON_NAME], [GEOGRAPHIC_DATA], [GEOGRAPHIC_DATA]" at bounding box center [772, 122] width 223 height 21
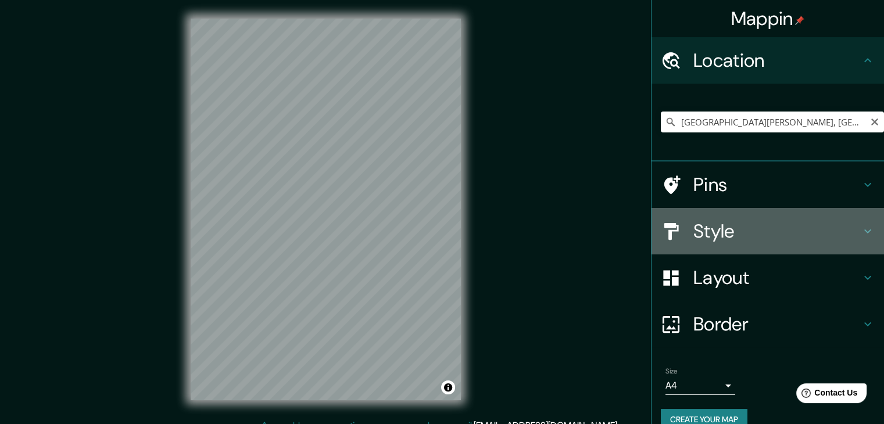
click at [705, 231] on h4 "Style" at bounding box center [776, 231] width 167 height 23
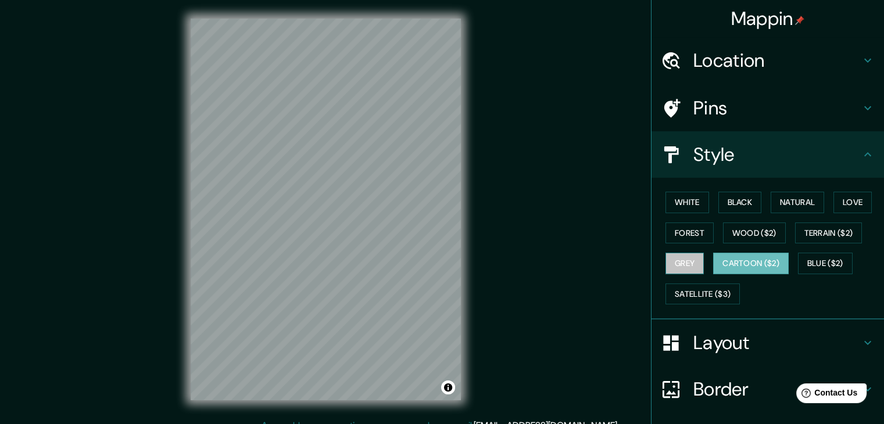
click at [675, 258] on button "Grey" at bounding box center [685, 264] width 38 height 22
click at [740, 194] on button "Black" at bounding box center [740, 203] width 44 height 22
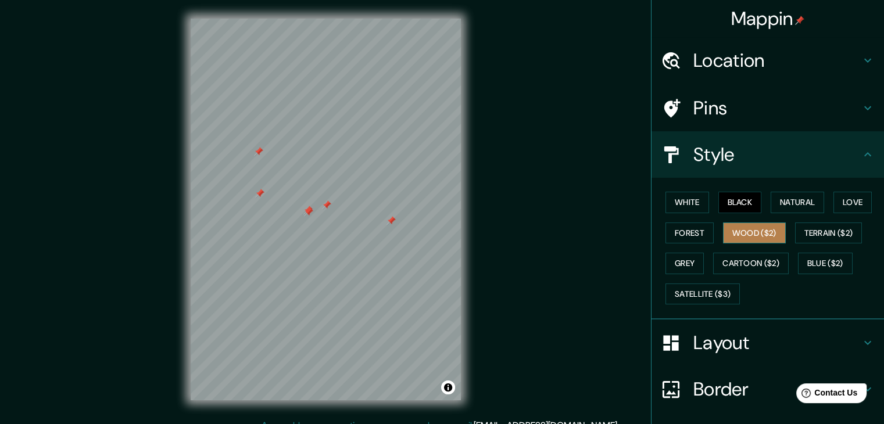
click at [746, 230] on button "Wood ($2)" at bounding box center [754, 234] width 63 height 22
click at [419, 0] on html "Mappin Location [GEOGRAPHIC_DATA][PERSON_NAME], [GEOGRAPHIC_DATA], [GEOGRAPHIC_…" at bounding box center [442, 212] width 884 height 424
click at [348, 420] on div "Mappin Location [GEOGRAPHIC_DATA][PERSON_NAME], [GEOGRAPHIC_DATA], [GEOGRAPHIC_…" at bounding box center [442, 219] width 884 height 438
click at [240, 424] on html "Mappin Location [GEOGRAPHIC_DATA][PERSON_NAME], [GEOGRAPHIC_DATA], [GEOGRAPHIC_…" at bounding box center [442, 212] width 884 height 424
click at [474, 378] on div "© Mapbox © OpenStreetMap Improve this map" at bounding box center [325, 209] width 307 height 419
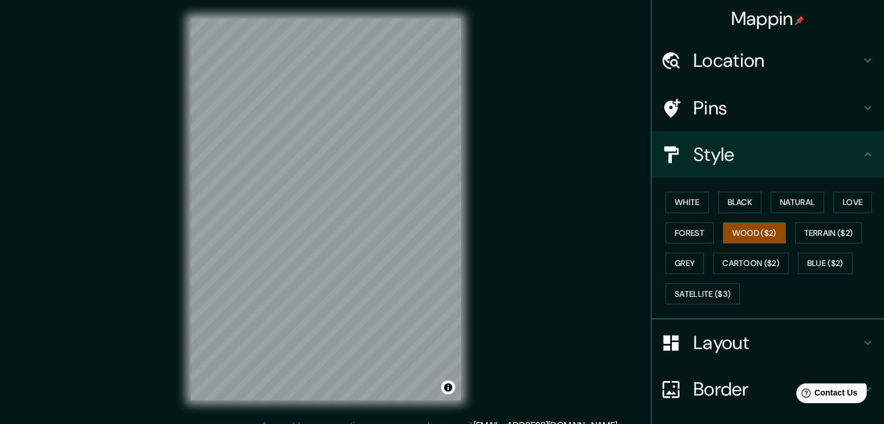
click at [485, 218] on div "Mappin Location [GEOGRAPHIC_DATA][PERSON_NAME], [GEOGRAPHIC_DATA], [GEOGRAPHIC_…" at bounding box center [442, 219] width 884 height 438
click at [564, 231] on div "Mappin Location [GEOGRAPHIC_DATA][PERSON_NAME], [GEOGRAPHIC_DATA], [GEOGRAPHIC_…" at bounding box center [442, 219] width 884 height 438
click at [537, 240] on div "Mappin Location [GEOGRAPHIC_DATA][PERSON_NAME], [GEOGRAPHIC_DATA], [GEOGRAPHIC_…" at bounding box center [442, 219] width 884 height 438
click at [539, 342] on div "Mappin Location [GEOGRAPHIC_DATA][PERSON_NAME], [GEOGRAPHIC_DATA], [GEOGRAPHIC_…" at bounding box center [442, 219] width 884 height 438
click at [667, 424] on html "Mappin Location [GEOGRAPHIC_DATA][PERSON_NAME], [GEOGRAPHIC_DATA], [GEOGRAPHIC_…" at bounding box center [442, 212] width 884 height 424
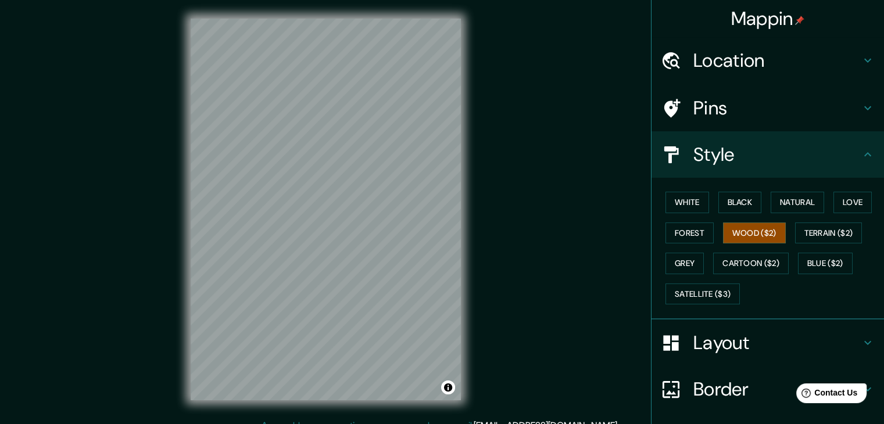
click at [381, 424] on html "Mappin Location [GEOGRAPHIC_DATA][PERSON_NAME], [GEOGRAPHIC_DATA], [GEOGRAPHIC_…" at bounding box center [442, 212] width 884 height 424
click at [502, 268] on div "Mappin Location [GEOGRAPHIC_DATA][PERSON_NAME], [GEOGRAPHIC_DATA], [GEOGRAPHIC_…" at bounding box center [442, 219] width 884 height 438
click at [449, 406] on div "© Mapbox © OpenStreetMap Improve this map" at bounding box center [325, 209] width 307 height 419
click at [530, 309] on div "Mappin Location [GEOGRAPHIC_DATA][PERSON_NAME], [GEOGRAPHIC_DATA], [GEOGRAPHIC_…" at bounding box center [442, 219] width 884 height 438
click at [480, 85] on div "Mappin Location [GEOGRAPHIC_DATA][PERSON_NAME], [GEOGRAPHIC_DATA], [GEOGRAPHIC_…" at bounding box center [442, 219] width 884 height 438
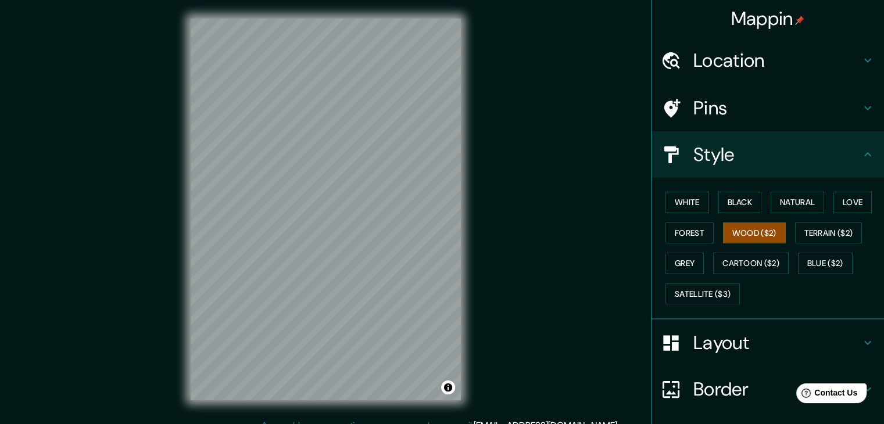
click at [357, 424] on html "Mappin Location [GEOGRAPHIC_DATA][PERSON_NAME], [GEOGRAPHIC_DATA], [GEOGRAPHIC_…" at bounding box center [442, 212] width 884 height 424
click at [223, 424] on html "Mappin Location [GEOGRAPHIC_DATA][PERSON_NAME], [GEOGRAPHIC_DATA], [GEOGRAPHIC_…" at bounding box center [442, 212] width 884 height 424
click at [291, 421] on div "Mappin Location [GEOGRAPHIC_DATA][PERSON_NAME], [GEOGRAPHIC_DATA], [GEOGRAPHIC_…" at bounding box center [442, 219] width 884 height 438
click at [261, 424] on html "Mappin Location [GEOGRAPHIC_DATA][PERSON_NAME], [GEOGRAPHIC_DATA], [GEOGRAPHIC_…" at bounding box center [442, 212] width 884 height 424
click at [165, 424] on html "Mappin Location [GEOGRAPHIC_DATA][PERSON_NAME], [GEOGRAPHIC_DATA], [GEOGRAPHIC_…" at bounding box center [442, 212] width 884 height 424
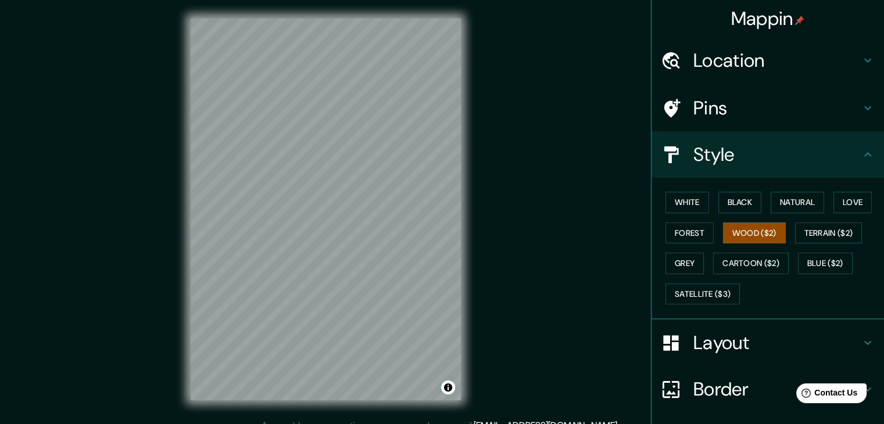
click at [133, 421] on div "Mappin Location [GEOGRAPHIC_DATA][PERSON_NAME], [GEOGRAPHIC_DATA], [GEOGRAPHIC_…" at bounding box center [442, 219] width 884 height 438
click at [177, 423] on div "Mappin Location [GEOGRAPHIC_DATA][PERSON_NAME], [GEOGRAPHIC_DATA], [GEOGRAPHIC_…" at bounding box center [442, 219] width 884 height 438
click at [205, 417] on div "© Mapbox © OpenStreetMap Improve this map" at bounding box center [325, 209] width 307 height 419
click at [307, 424] on html "Mappin Location [GEOGRAPHIC_DATA][PERSON_NAME], [GEOGRAPHIC_DATA], [GEOGRAPHIC_…" at bounding box center [442, 212] width 884 height 424
click at [286, 424] on html "Mappin Location [GEOGRAPHIC_DATA][PERSON_NAME], [GEOGRAPHIC_DATA], [GEOGRAPHIC_…" at bounding box center [442, 212] width 884 height 424
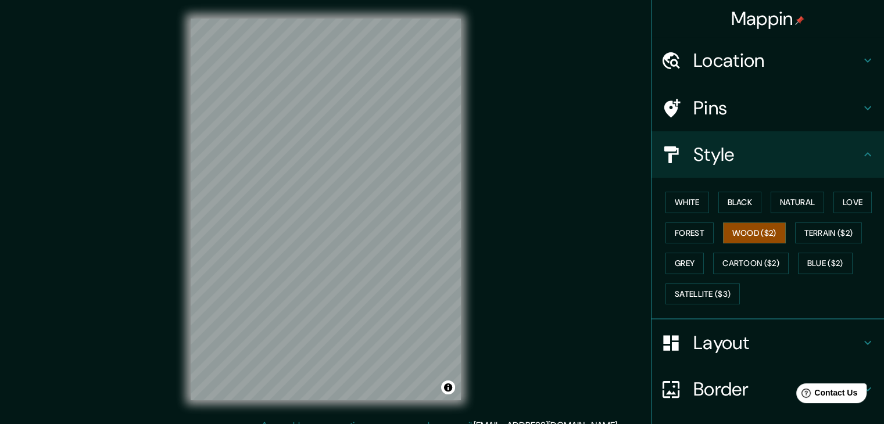
click at [125, 313] on div "Mappin Location [GEOGRAPHIC_DATA][PERSON_NAME], [GEOGRAPHIC_DATA], [GEOGRAPHIC_…" at bounding box center [442, 219] width 884 height 438
click at [110, 358] on div "Mappin Location [GEOGRAPHIC_DATA][PERSON_NAME], [GEOGRAPHIC_DATA], [GEOGRAPHIC_…" at bounding box center [442, 219] width 884 height 438
click at [118, 305] on div "Mappin Location [GEOGRAPHIC_DATA][PERSON_NAME], [GEOGRAPHIC_DATA], [GEOGRAPHIC_…" at bounding box center [442, 219] width 884 height 438
click at [236, 403] on div "© Mapbox © OpenStreetMap Improve this map" at bounding box center [325, 209] width 307 height 419
click at [159, 276] on div "Mappin Location [GEOGRAPHIC_DATA][PERSON_NAME], [GEOGRAPHIC_DATA], [GEOGRAPHIC_…" at bounding box center [442, 219] width 884 height 438
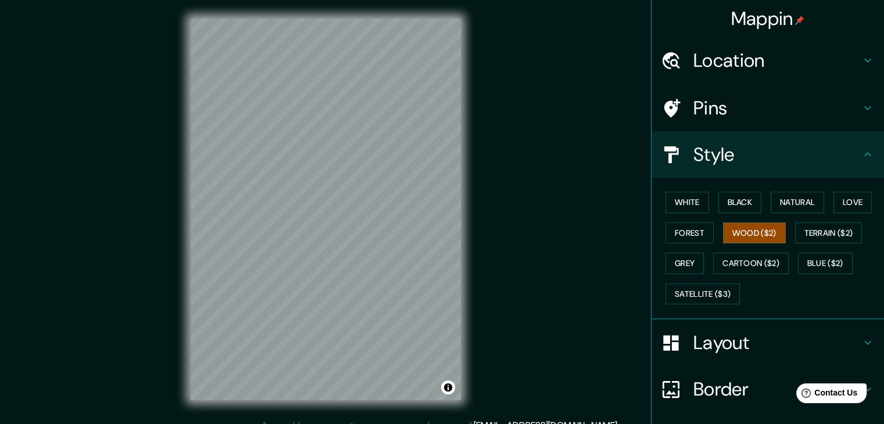
click at [74, 262] on div "Mappin Location [GEOGRAPHIC_DATA][PERSON_NAME], [GEOGRAPHIC_DATA], [GEOGRAPHIC_…" at bounding box center [442, 219] width 884 height 438
click at [105, 240] on div "Mappin Location [GEOGRAPHIC_DATA][PERSON_NAME], [GEOGRAPHIC_DATA], [GEOGRAPHIC_…" at bounding box center [442, 219] width 884 height 438
click at [146, 342] on div "Mappin Location [GEOGRAPHIC_DATA][PERSON_NAME], [GEOGRAPHIC_DATA], [GEOGRAPHIC_…" at bounding box center [442, 219] width 884 height 438
click at [161, 396] on div "Mappin Location [GEOGRAPHIC_DATA][PERSON_NAME], [GEOGRAPHIC_DATA], [GEOGRAPHIC_…" at bounding box center [442, 219] width 884 height 438
click at [56, 219] on div "Mappin Location [GEOGRAPHIC_DATA][PERSON_NAME], [GEOGRAPHIC_DATA], [GEOGRAPHIC_…" at bounding box center [442, 219] width 884 height 438
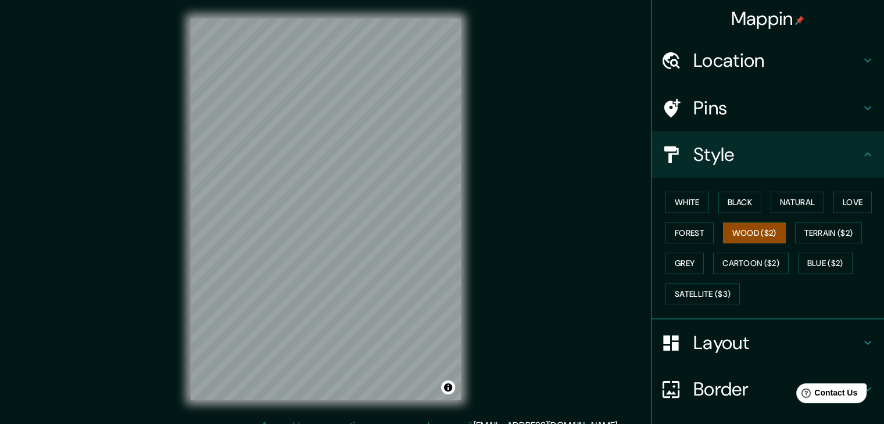
click at [136, 183] on div "Mappin Location [GEOGRAPHIC_DATA][PERSON_NAME], [GEOGRAPHIC_DATA], [GEOGRAPHIC_…" at bounding box center [442, 219] width 884 height 438
click at [478, 220] on div "© Mapbox © OpenStreetMap Improve this map" at bounding box center [325, 209] width 307 height 419
click at [556, 202] on div "Mappin Location [GEOGRAPHIC_DATA][PERSON_NAME], [GEOGRAPHIC_DATA], [GEOGRAPHIC_…" at bounding box center [442, 219] width 884 height 438
click at [184, 187] on div "© Mapbox © OpenStreetMap Improve this map" at bounding box center [325, 209] width 307 height 419
click at [0, 254] on div "Mappin Location [GEOGRAPHIC_DATA][PERSON_NAME], [GEOGRAPHIC_DATA], [GEOGRAPHIC_…" at bounding box center [442, 219] width 884 height 438
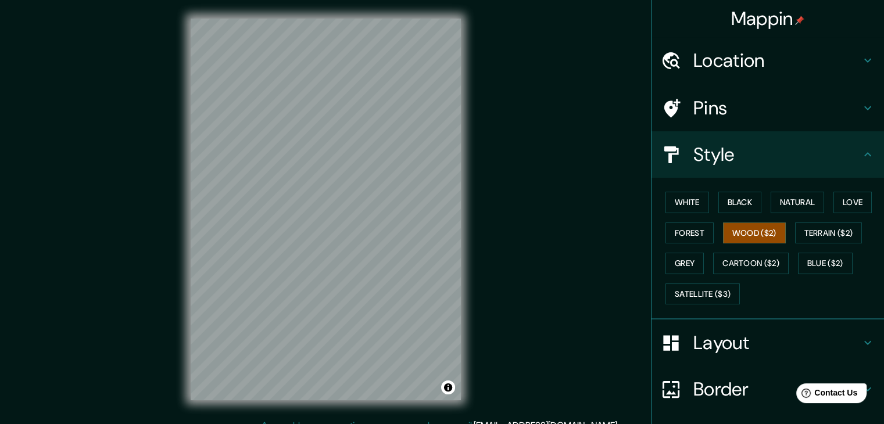
click at [60, 152] on div "Mappin Location [GEOGRAPHIC_DATA][PERSON_NAME], [GEOGRAPHIC_DATA], [GEOGRAPHIC_…" at bounding box center [442, 219] width 884 height 438
click at [267, 406] on div "© Mapbox © OpenStreetMap Improve this map" at bounding box center [325, 209] width 307 height 419
click at [56, 269] on div "Mappin Location [GEOGRAPHIC_DATA][PERSON_NAME], [GEOGRAPHIC_DATA], [GEOGRAPHIC_…" at bounding box center [442, 219] width 884 height 438
click at [95, 137] on div "Mappin Location [GEOGRAPHIC_DATA][PERSON_NAME], [GEOGRAPHIC_DATA], [GEOGRAPHIC_…" at bounding box center [442, 219] width 884 height 438
click at [204, 414] on div "© Mapbox © OpenStreetMap Improve this map" at bounding box center [325, 209] width 307 height 419
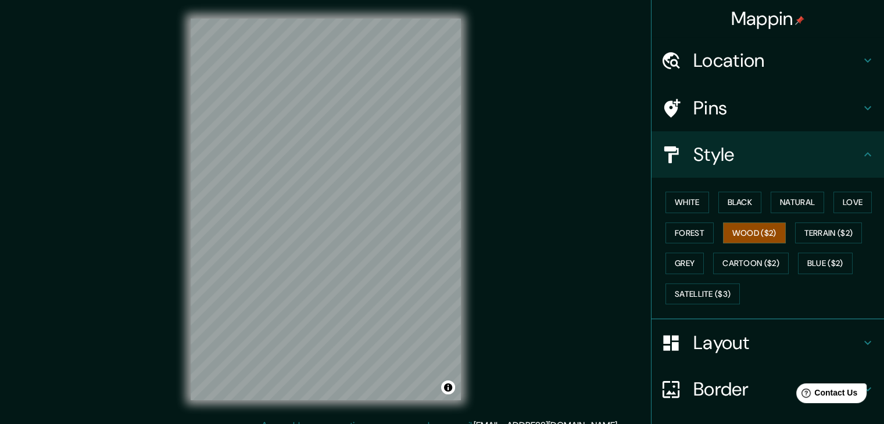
click at [104, 370] on div "Mappin Location [GEOGRAPHIC_DATA][PERSON_NAME], [GEOGRAPHIC_DATA], [GEOGRAPHIC_…" at bounding box center [442, 219] width 884 height 438
click at [159, 324] on div "Mappin Location [GEOGRAPHIC_DATA][PERSON_NAME], [GEOGRAPHIC_DATA], [GEOGRAPHIC_…" at bounding box center [442, 219] width 884 height 438
click at [550, 245] on div "Mappin Location [GEOGRAPHIC_DATA][PERSON_NAME], [GEOGRAPHIC_DATA], [GEOGRAPHIC_…" at bounding box center [442, 219] width 884 height 438
click at [523, 359] on div "Mappin Location [GEOGRAPHIC_DATA][PERSON_NAME], [GEOGRAPHIC_DATA], [GEOGRAPHIC_…" at bounding box center [442, 219] width 884 height 438
click at [88, 274] on div "Mappin Location [GEOGRAPHIC_DATA][PERSON_NAME], [GEOGRAPHIC_DATA], [GEOGRAPHIC_…" at bounding box center [442, 219] width 884 height 438
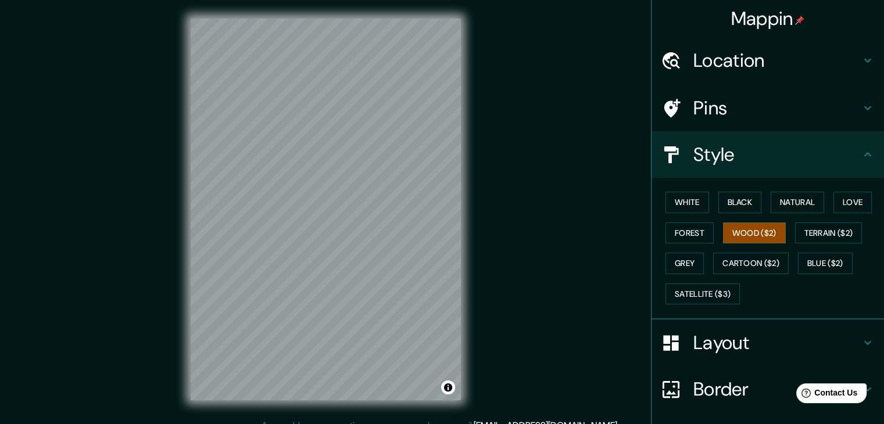
click at [500, 356] on div "Mappin Location [GEOGRAPHIC_DATA][PERSON_NAME], [GEOGRAPHIC_DATA], [GEOGRAPHIC_…" at bounding box center [442, 219] width 884 height 438
click at [453, 424] on html "Mappin Location [GEOGRAPHIC_DATA][PERSON_NAME], [GEOGRAPHIC_DATA], [GEOGRAPHIC_…" at bounding box center [442, 212] width 884 height 424
click at [460, 424] on html "Mappin Location [GEOGRAPHIC_DATA][PERSON_NAME], [GEOGRAPHIC_DATA], [GEOGRAPHIC_…" at bounding box center [442, 212] width 884 height 424
click at [481, 184] on div "Mappin Location [GEOGRAPHIC_DATA][PERSON_NAME], [GEOGRAPHIC_DATA], [GEOGRAPHIC_…" at bounding box center [442, 219] width 884 height 438
click at [160, 297] on div "Mappin Location [GEOGRAPHIC_DATA][PERSON_NAME], [GEOGRAPHIC_DATA], [GEOGRAPHIC_…" at bounding box center [442, 219] width 884 height 438
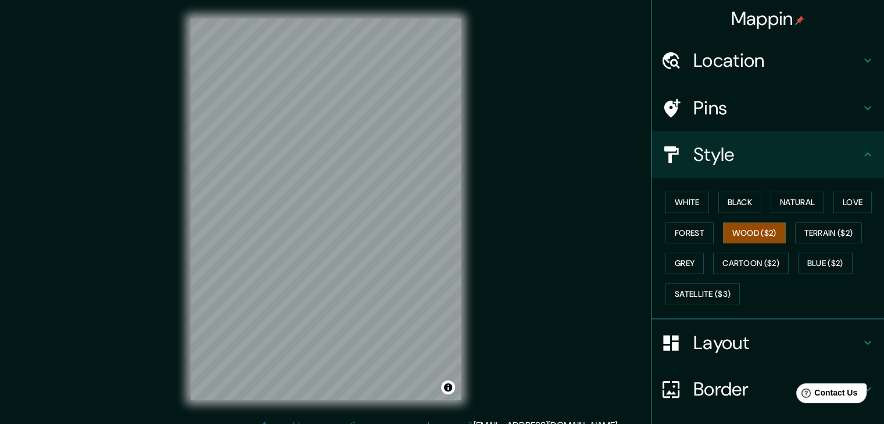
click at [96, 317] on div "Mappin Location [GEOGRAPHIC_DATA][PERSON_NAME], [GEOGRAPHIC_DATA], [GEOGRAPHIC_…" at bounding box center [442, 219] width 884 height 438
click at [50, 309] on div "Mappin Location [GEOGRAPHIC_DATA][PERSON_NAME], [GEOGRAPHIC_DATA], [GEOGRAPHIC_…" at bounding box center [442, 219] width 884 height 438
click at [314, 0] on html "Mappin Location [GEOGRAPHIC_DATA][PERSON_NAME], [GEOGRAPHIC_DATA], [GEOGRAPHIC_…" at bounding box center [442, 212] width 884 height 424
click at [306, 8] on div "© Mapbox © OpenStreetMap Improve this map" at bounding box center [325, 209] width 307 height 419
click at [463, 93] on div "© Mapbox © OpenStreetMap Improve this map" at bounding box center [325, 209] width 307 height 419
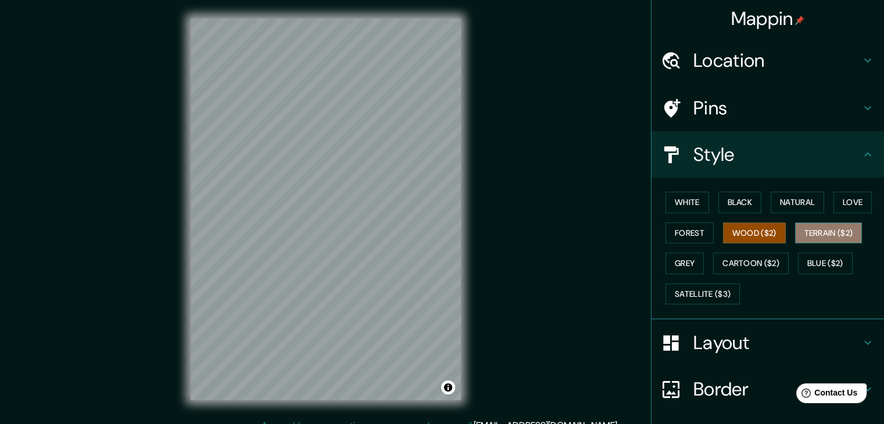
click at [814, 226] on button "Terrain ($2)" at bounding box center [828, 234] width 67 height 22
click at [521, 202] on div "Mappin Location [GEOGRAPHIC_DATA][PERSON_NAME], [GEOGRAPHIC_DATA], [GEOGRAPHIC_…" at bounding box center [442, 219] width 884 height 438
